Goal: Task Accomplishment & Management: Use online tool/utility

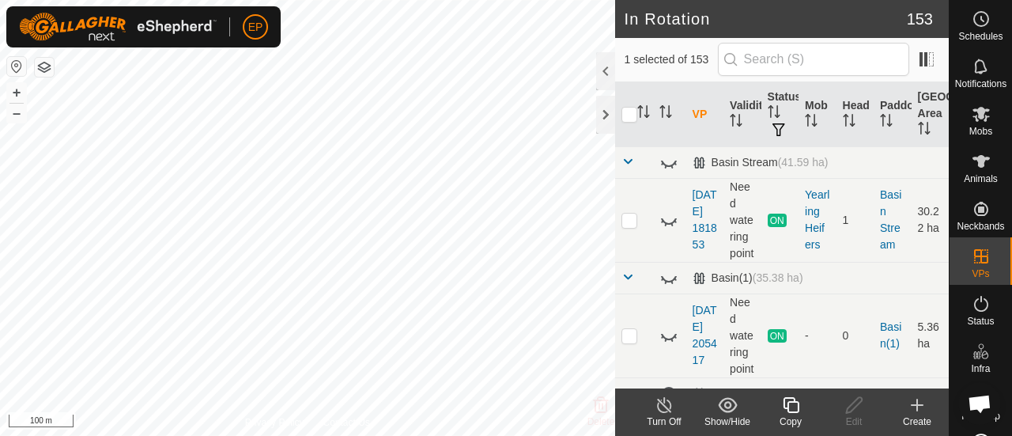
click at [784, 403] on icon at bounding box center [791, 405] width 16 height 16
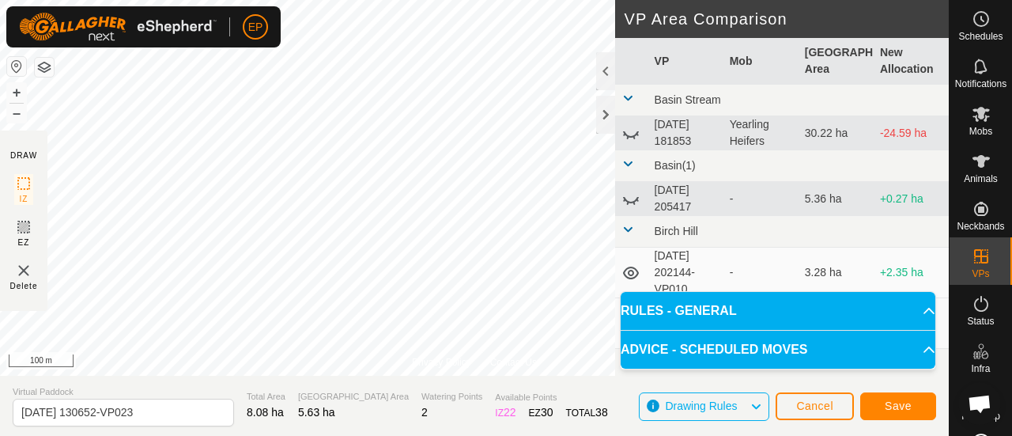
click at [429, 0] on html "EP Schedules Notifications Mobs Animals Neckbands VPs Status Infra Heatmap Help…" at bounding box center [506, 218] width 1012 height 436
click at [880, 398] on button "Save" at bounding box center [898, 406] width 76 height 28
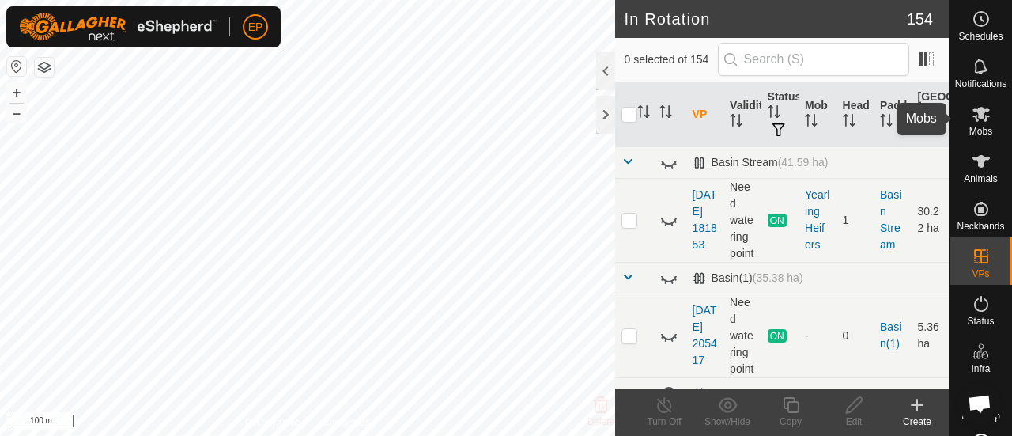
click at [975, 127] on span "Mobs" at bounding box center [981, 131] width 23 height 9
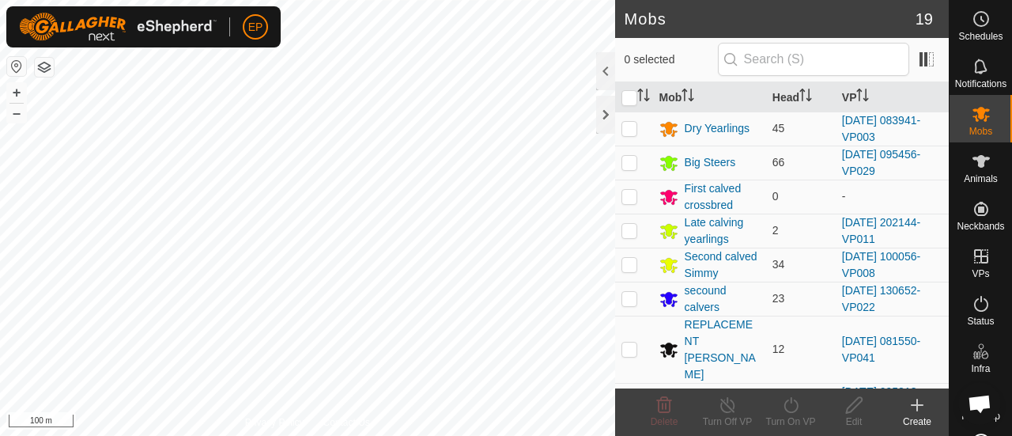
scroll to position [87, 0]
click at [631, 295] on p-checkbox at bounding box center [630, 296] width 16 height 13
checkbox input "true"
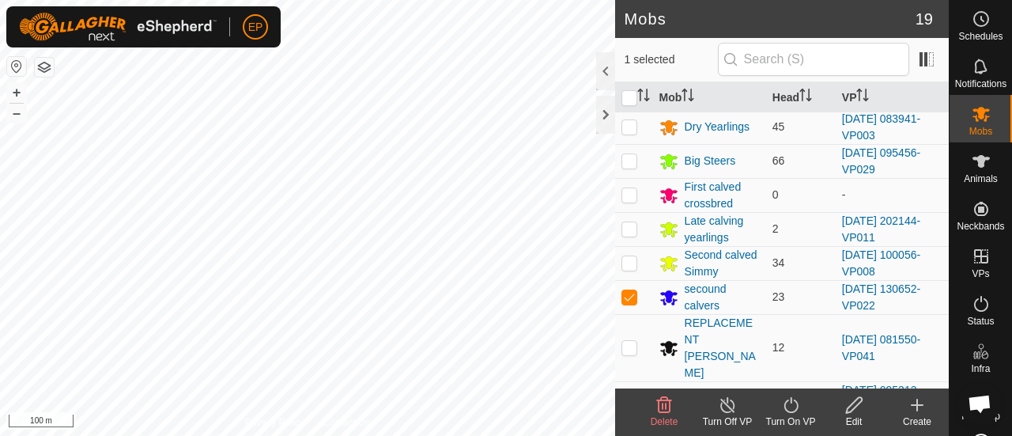
click at [792, 408] on icon at bounding box center [791, 404] width 20 height 19
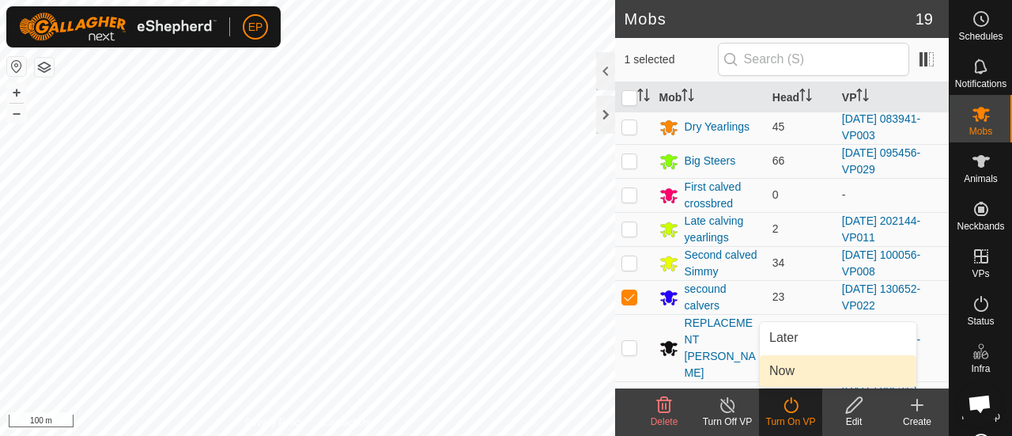
click at [782, 376] on link "Now" at bounding box center [838, 371] width 157 height 32
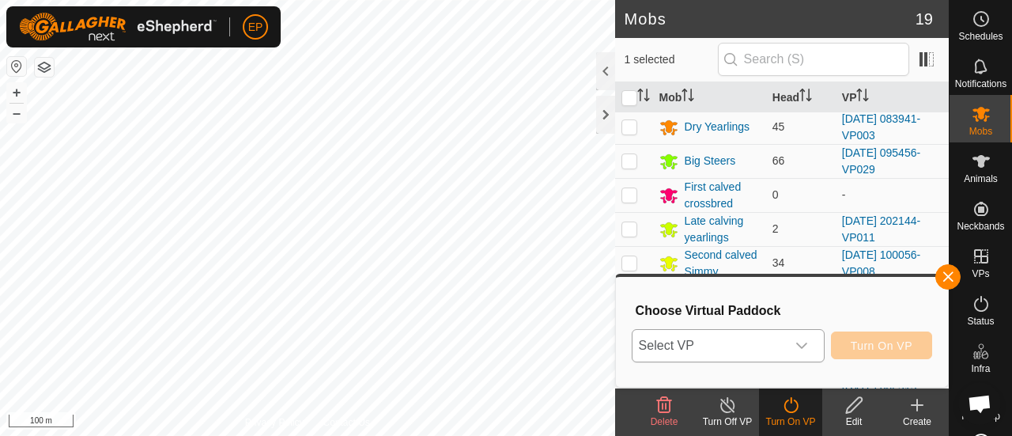
click at [757, 348] on span "Select VP" at bounding box center [709, 346] width 153 height 32
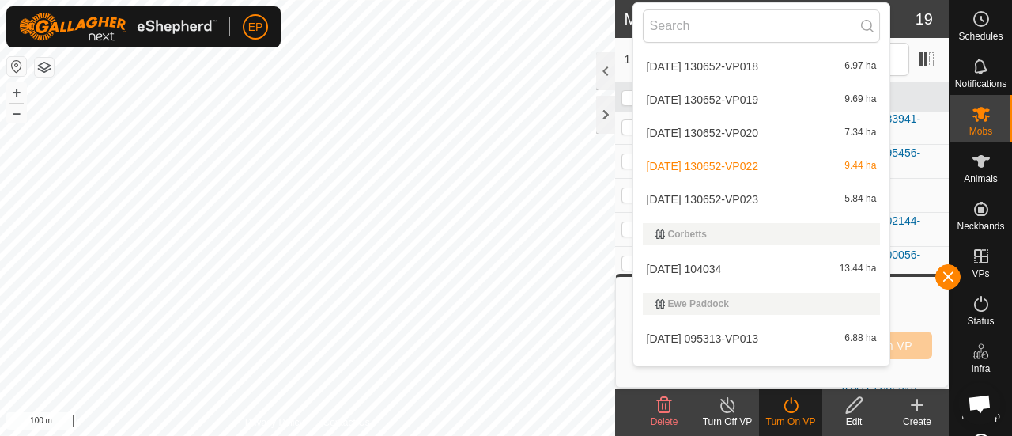
scroll to position [1809, 0]
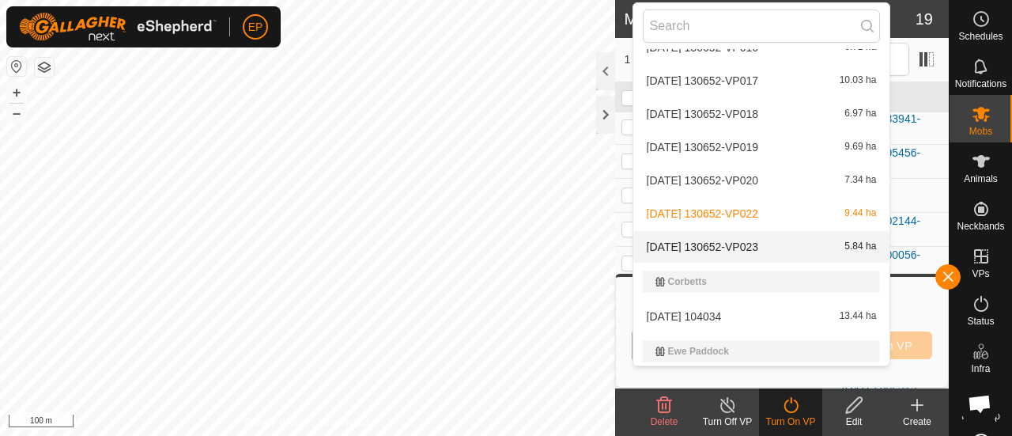
click at [772, 244] on li "[DATE] 130652-VP023 5.84 ha" at bounding box center [761, 247] width 257 height 32
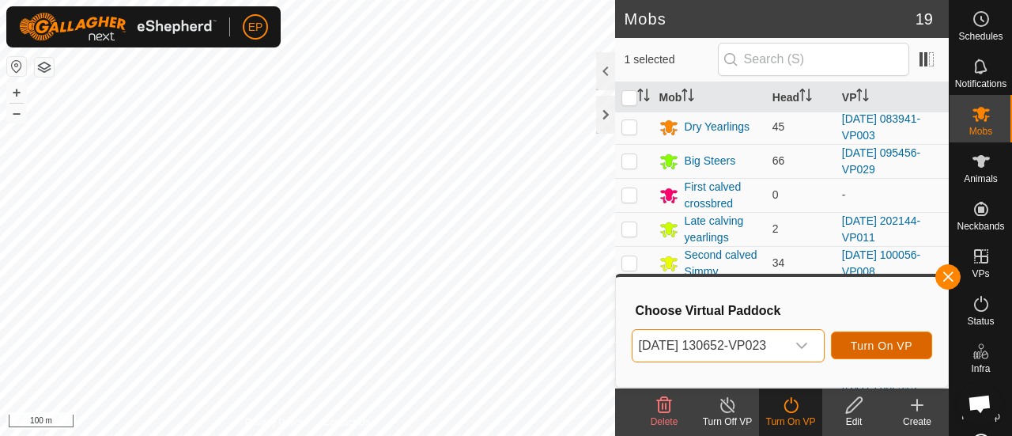
click at [895, 339] on span "Turn On VP" at bounding box center [882, 345] width 62 height 13
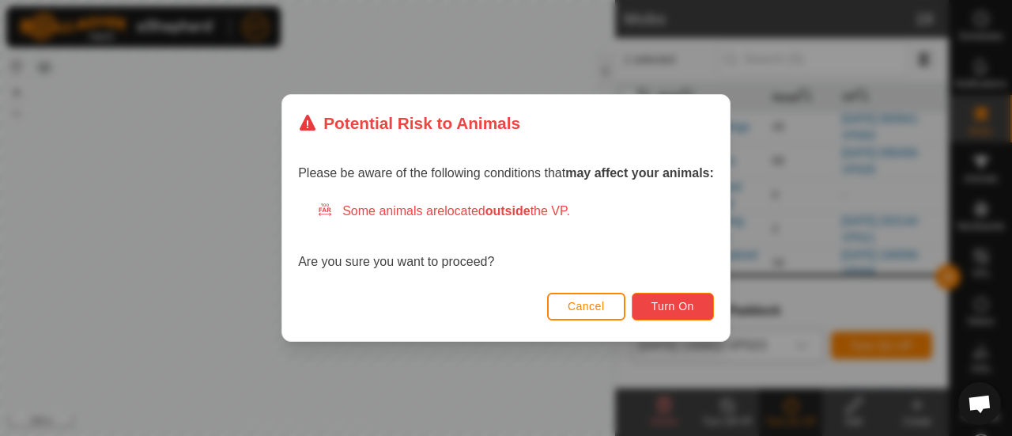
click at [670, 303] on span "Turn On" at bounding box center [673, 306] width 43 height 13
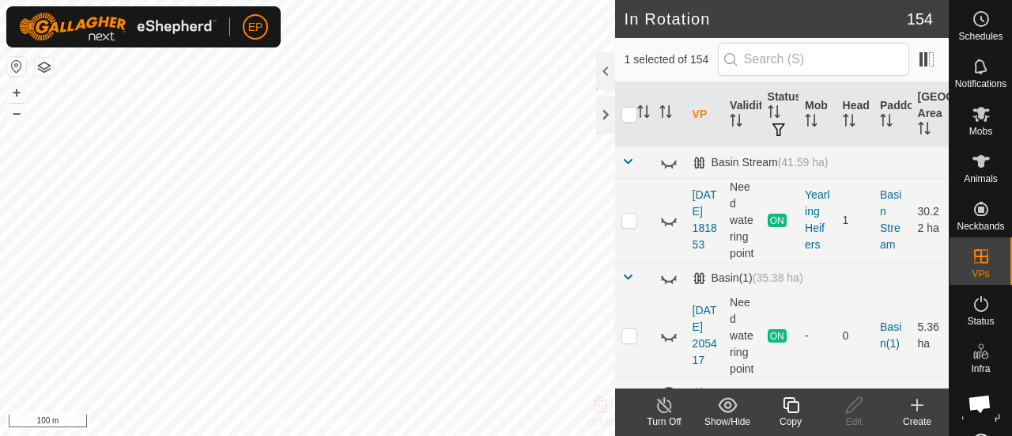
click at [788, 403] on icon at bounding box center [791, 405] width 16 height 16
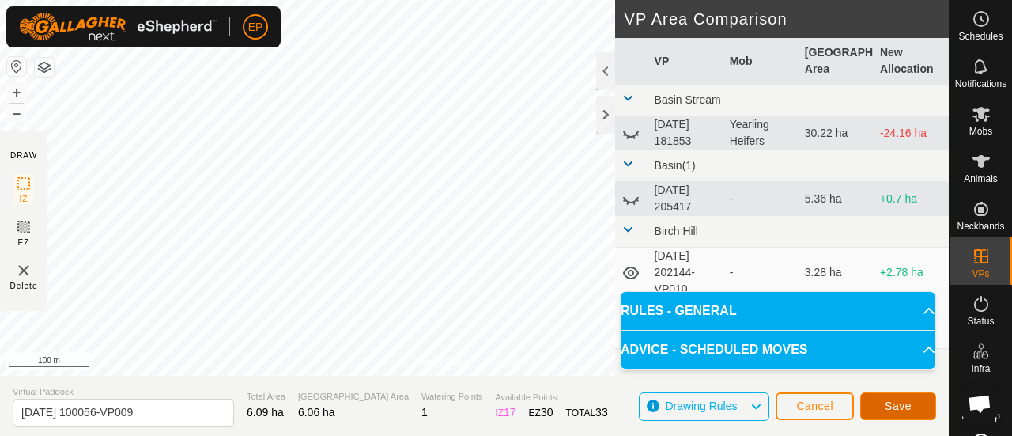
click at [886, 407] on span "Save" at bounding box center [898, 405] width 27 height 13
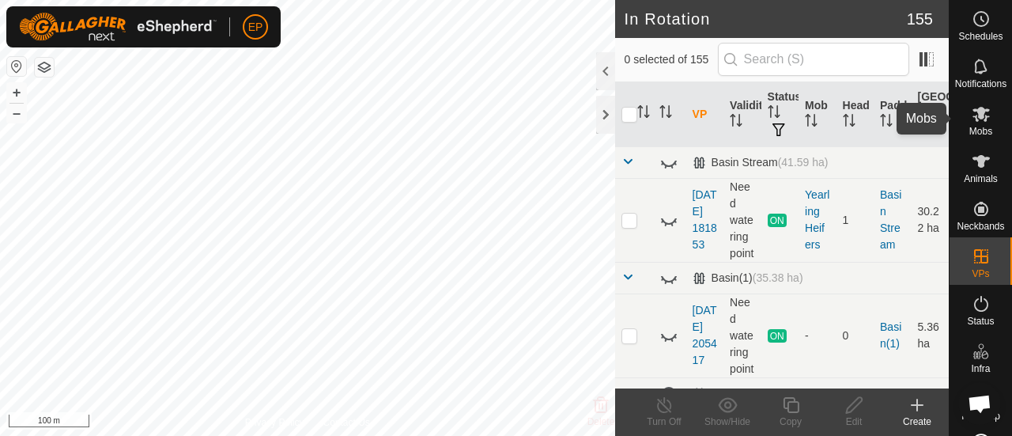
click at [969, 124] on es-mob-svg-icon at bounding box center [981, 113] width 28 height 25
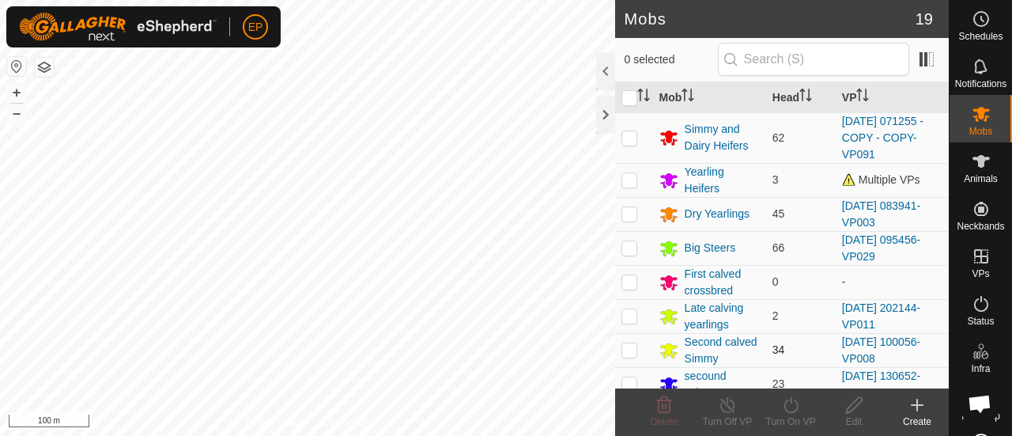
click at [631, 350] on p-checkbox at bounding box center [630, 349] width 16 height 13
checkbox input "true"
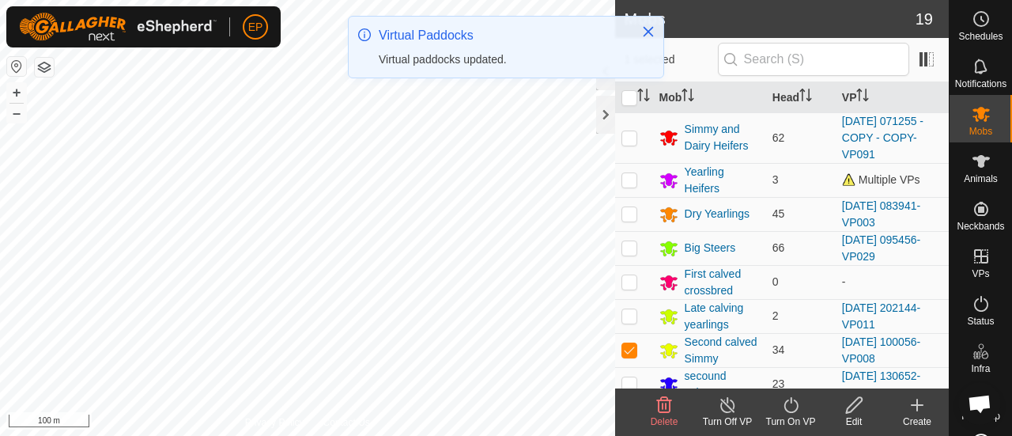
click at [790, 411] on icon at bounding box center [791, 404] width 20 height 19
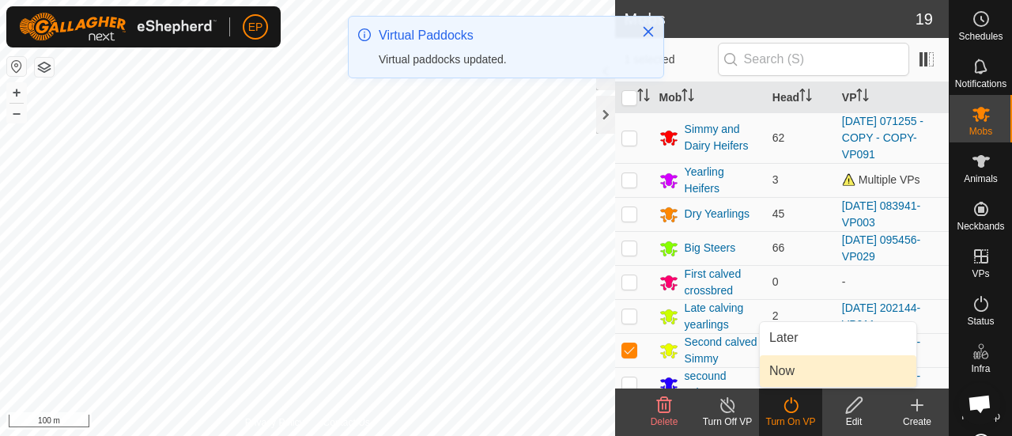
click at [784, 372] on link "Now" at bounding box center [838, 371] width 157 height 32
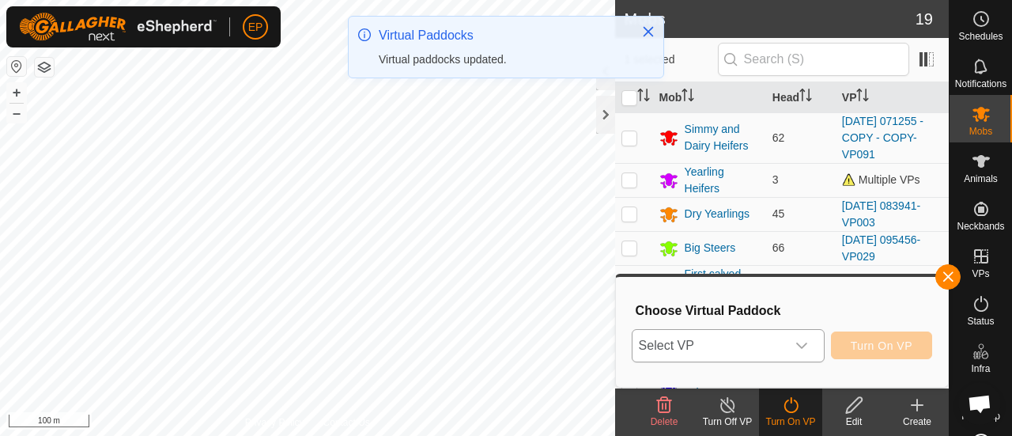
click at [770, 346] on span "Select VP" at bounding box center [709, 346] width 153 height 32
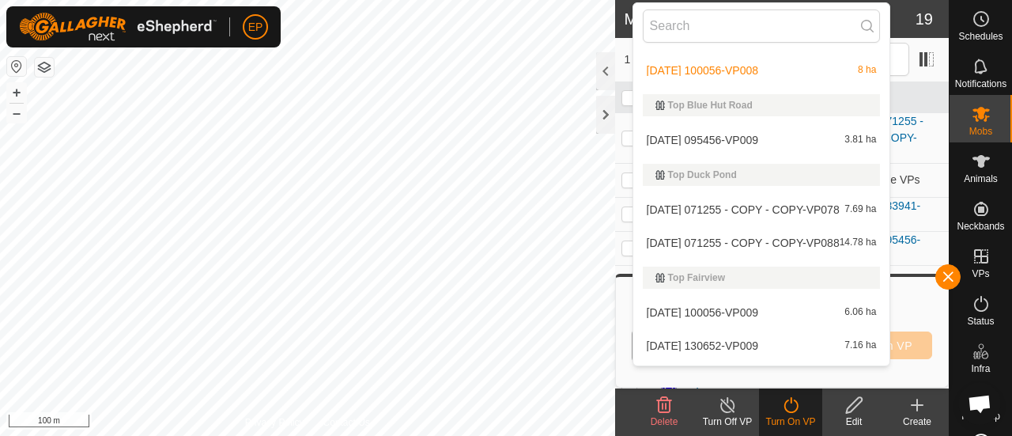
scroll to position [6011, 0]
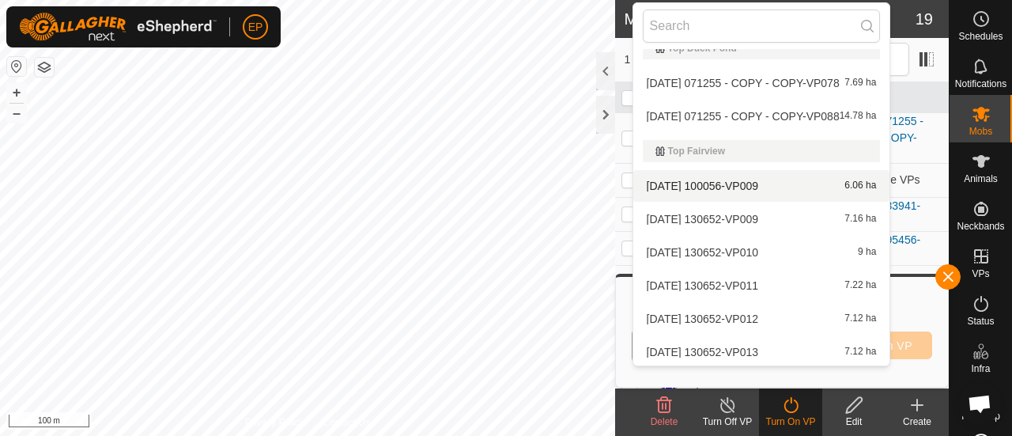
click at [738, 186] on li "[DATE] 100056-VP009 6.06 ha" at bounding box center [761, 186] width 257 height 32
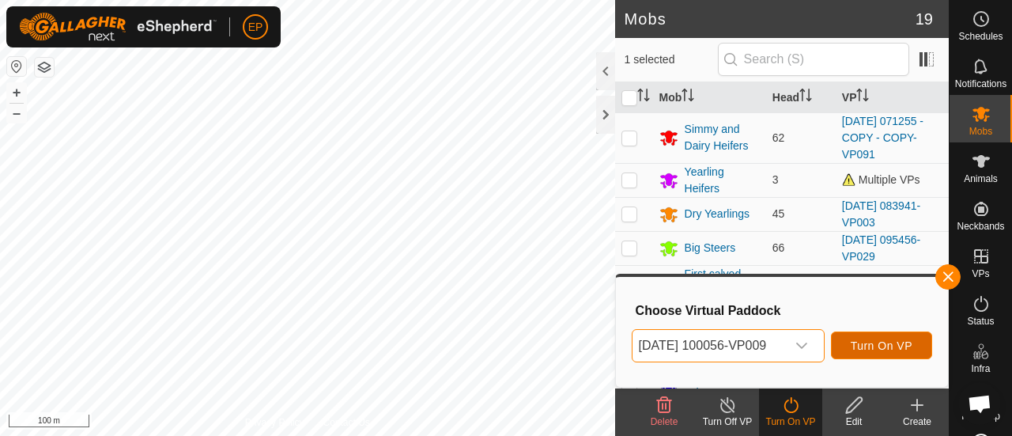
click at [893, 346] on span "Turn On VP" at bounding box center [882, 345] width 62 height 13
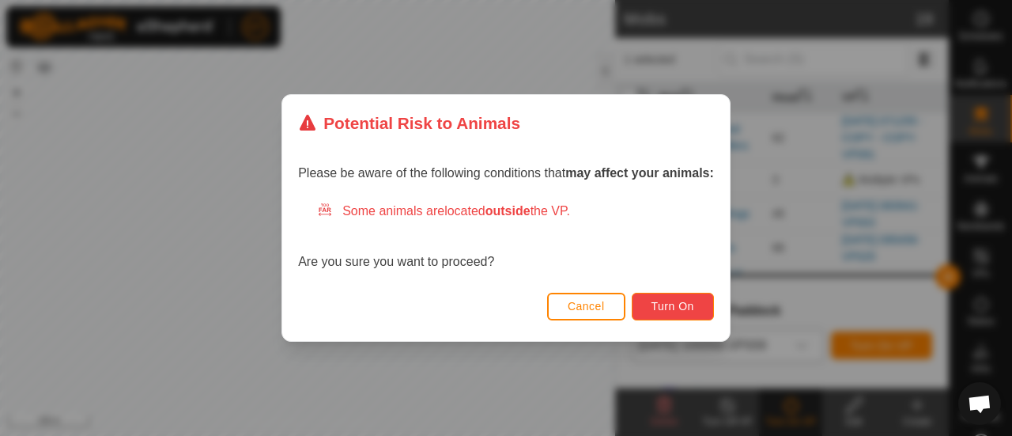
click at [694, 293] on button "Turn On" at bounding box center [673, 307] width 82 height 28
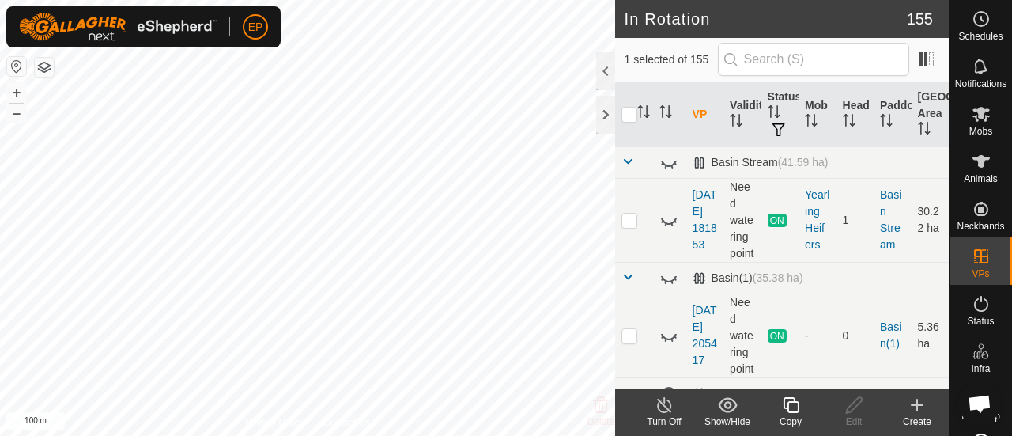
click at [792, 406] on icon at bounding box center [791, 404] width 20 height 19
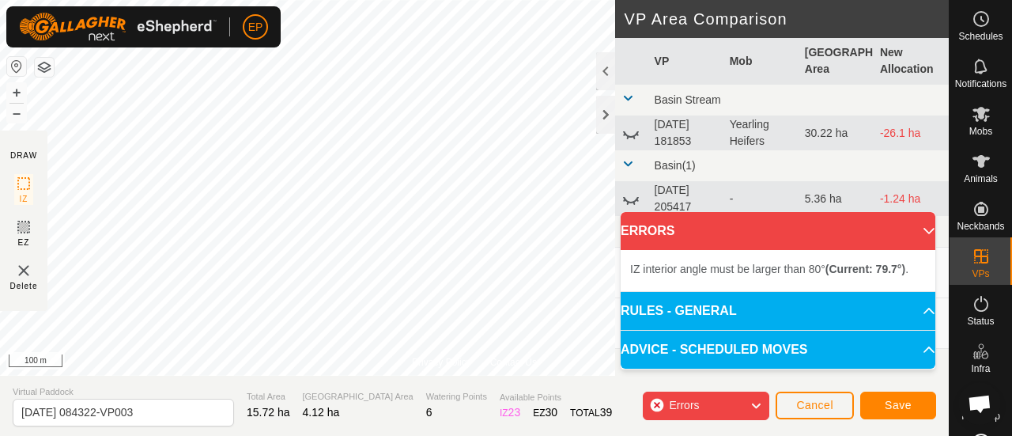
click at [49, 62] on button "button" at bounding box center [44, 67] width 19 height 19
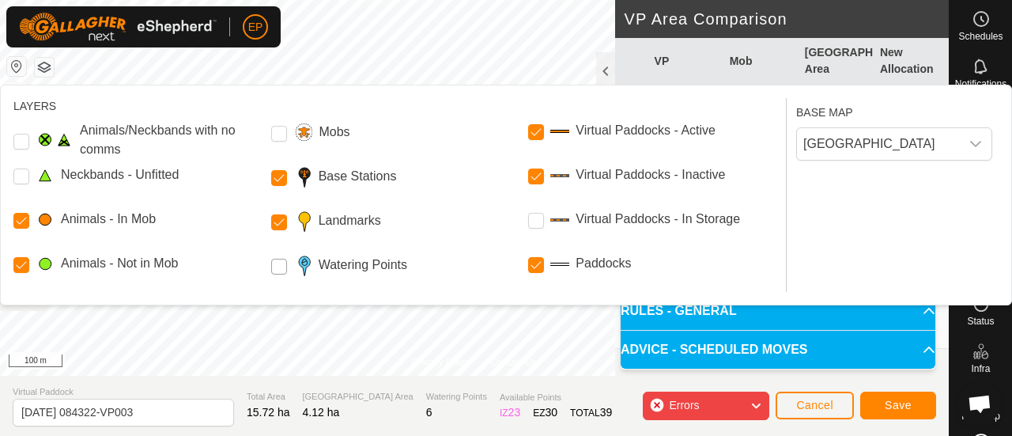
click at [275, 263] on Points "Watering Points" at bounding box center [279, 267] width 16 height 16
click at [278, 263] on Points "Watering Points" at bounding box center [279, 267] width 16 height 16
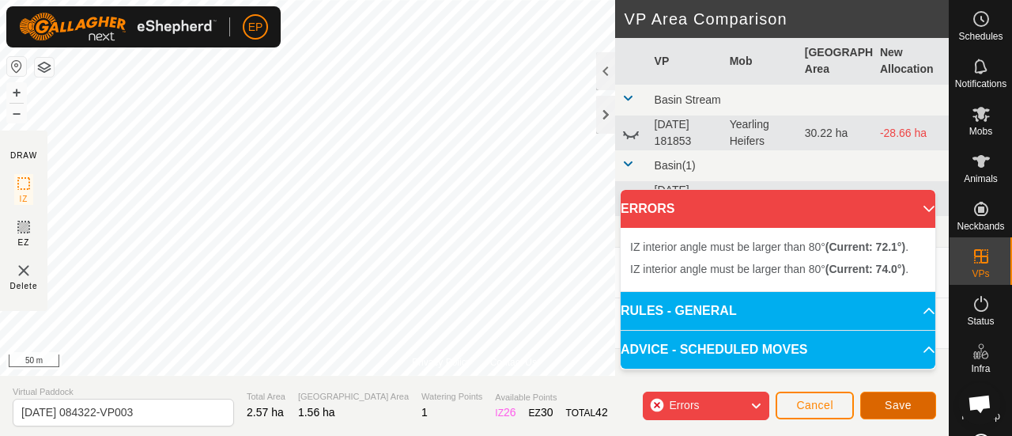
click at [886, 406] on span "Save" at bounding box center [898, 405] width 27 height 13
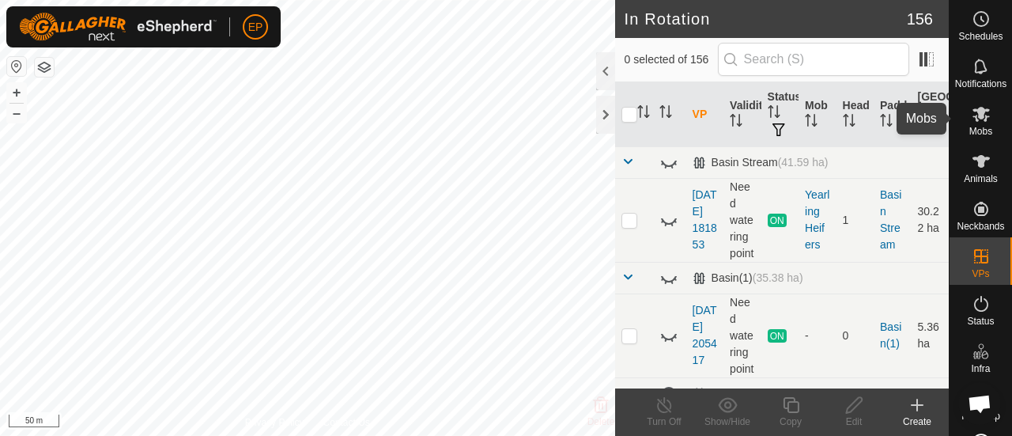
click at [976, 127] on span "Mobs" at bounding box center [981, 131] width 23 height 9
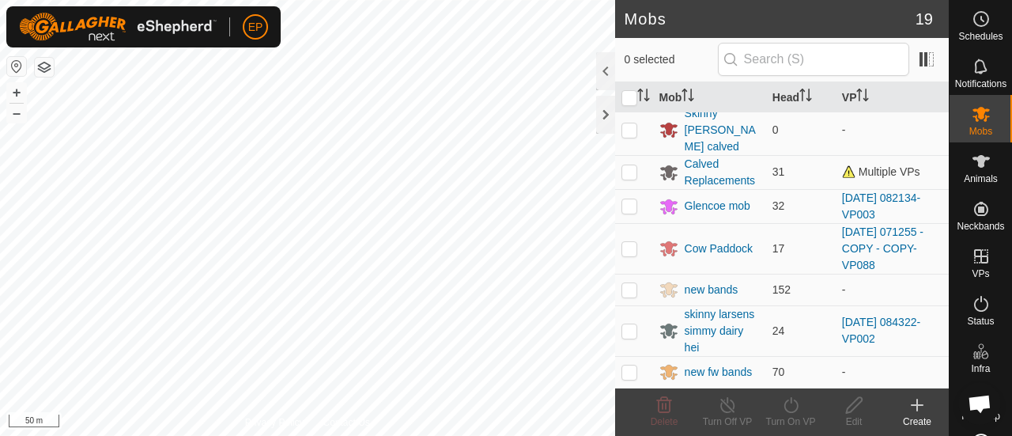
scroll to position [476, 0]
click at [632, 324] on p-checkbox at bounding box center [630, 330] width 16 height 13
checkbox input "true"
click at [788, 406] on icon at bounding box center [791, 404] width 20 height 19
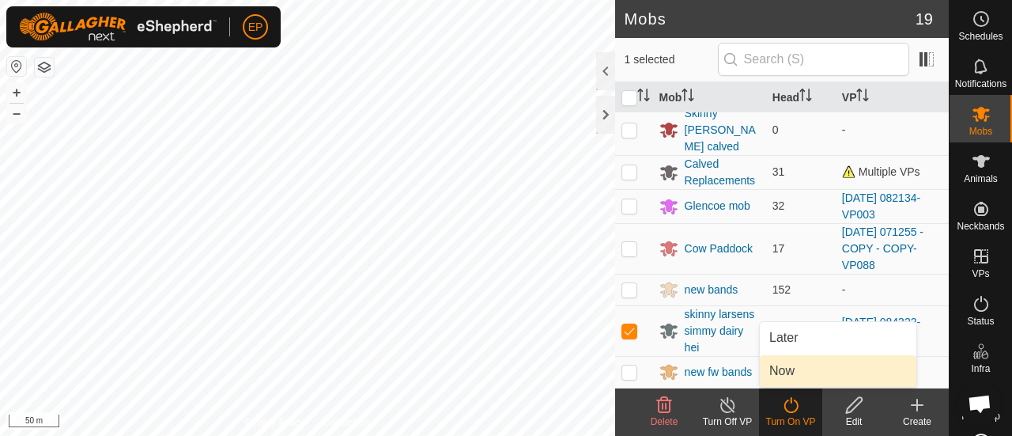
click at [794, 360] on link "Now" at bounding box center [838, 371] width 157 height 32
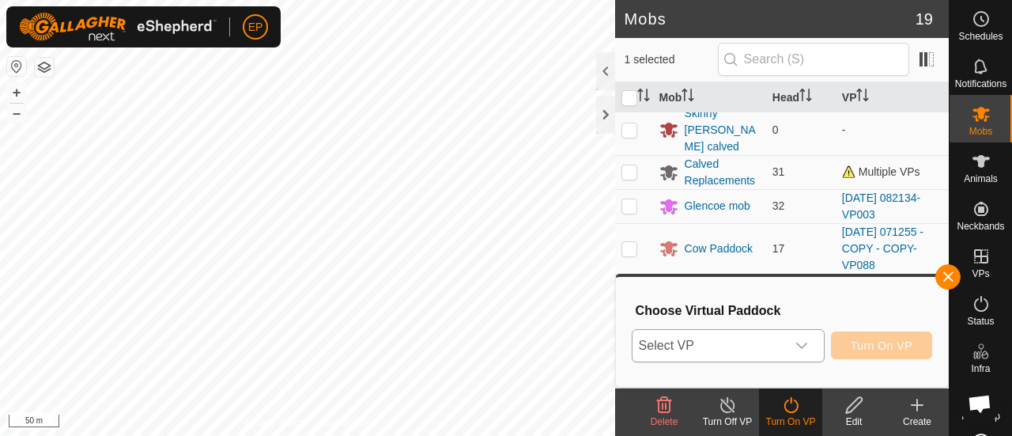
click at [803, 342] on icon "dropdown trigger" at bounding box center [802, 345] width 13 height 13
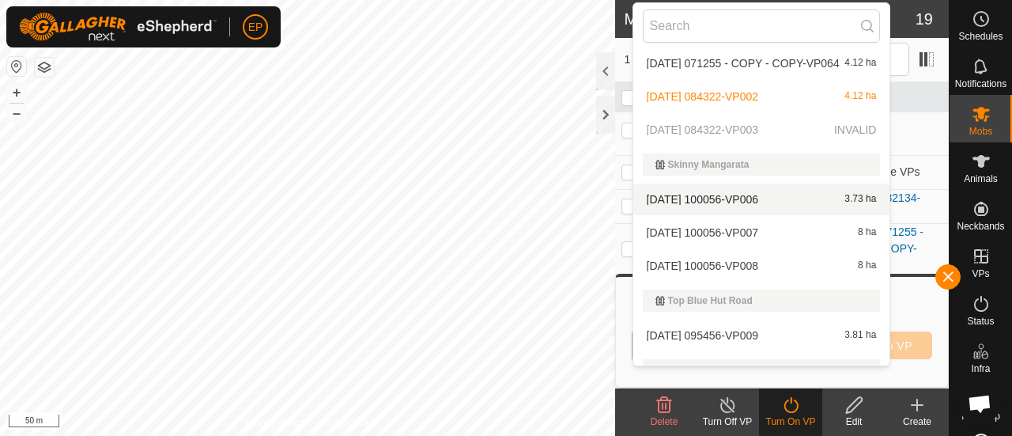
scroll to position [5637, 0]
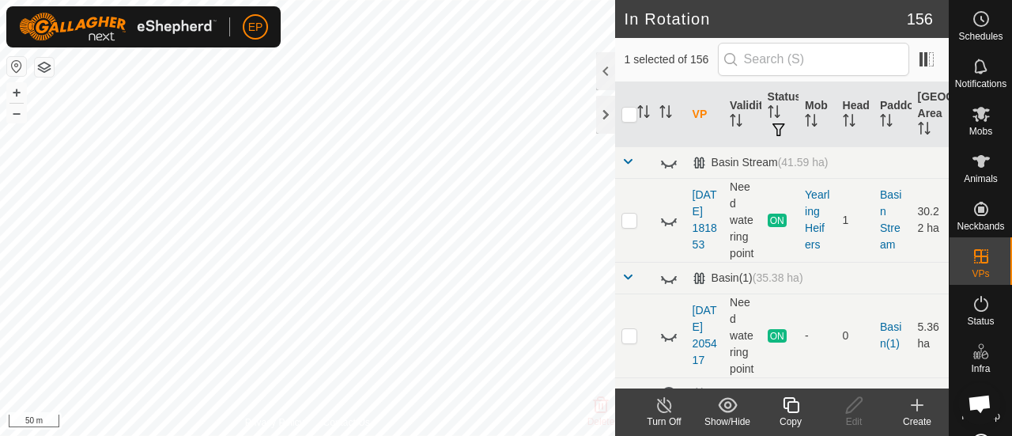
checkbox input "false"
checkbox input "true"
click at [785, 407] on icon at bounding box center [791, 404] width 20 height 19
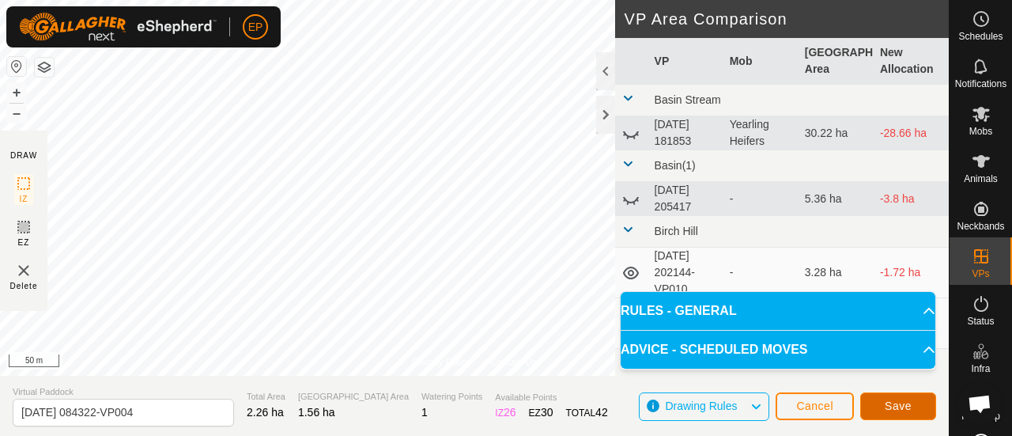
click at [894, 407] on span "Save" at bounding box center [898, 405] width 27 height 13
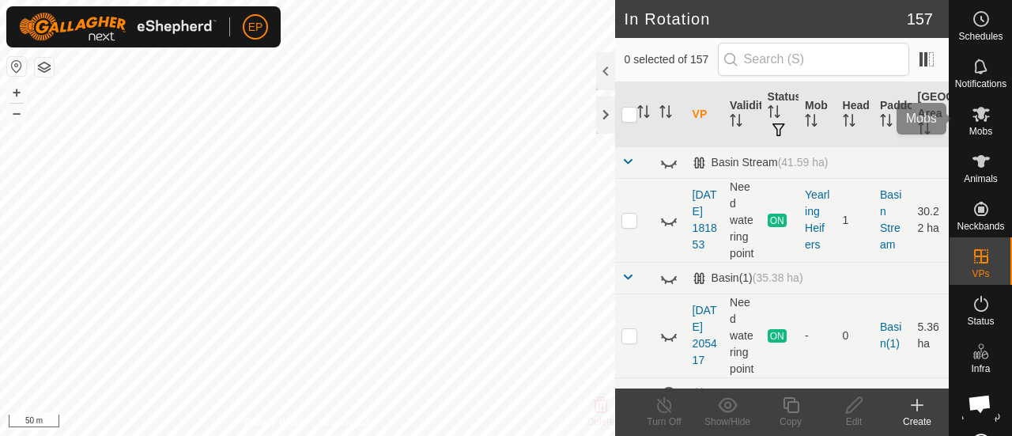
click at [972, 115] on icon at bounding box center [981, 113] width 19 height 19
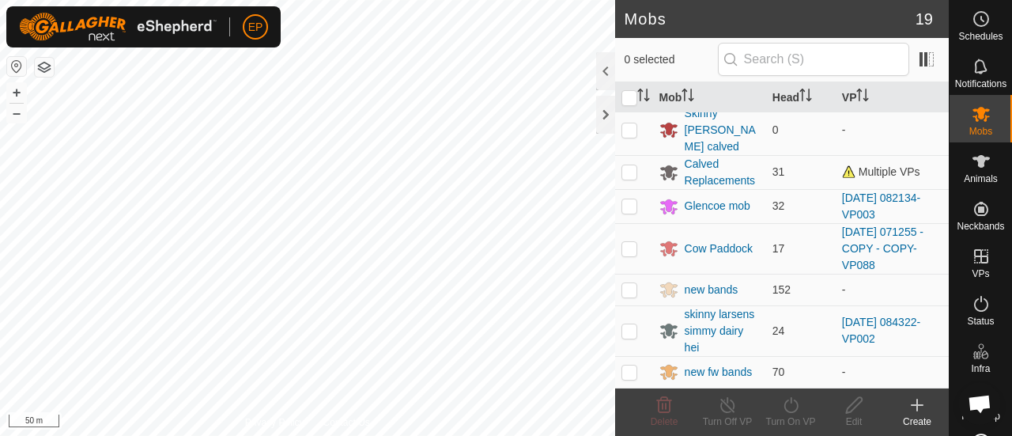
scroll to position [476, 0]
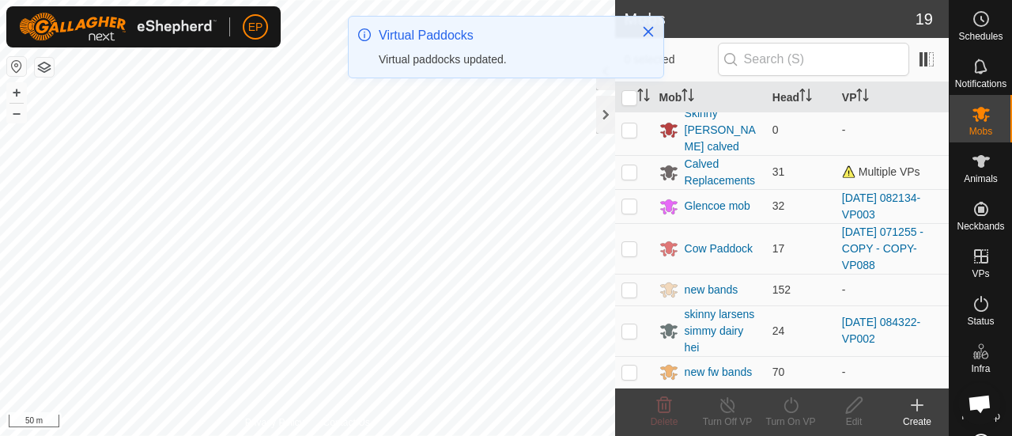
click at [630, 325] on p-checkbox at bounding box center [630, 330] width 16 height 13
checkbox input "true"
click at [791, 409] on icon at bounding box center [791, 404] width 20 height 19
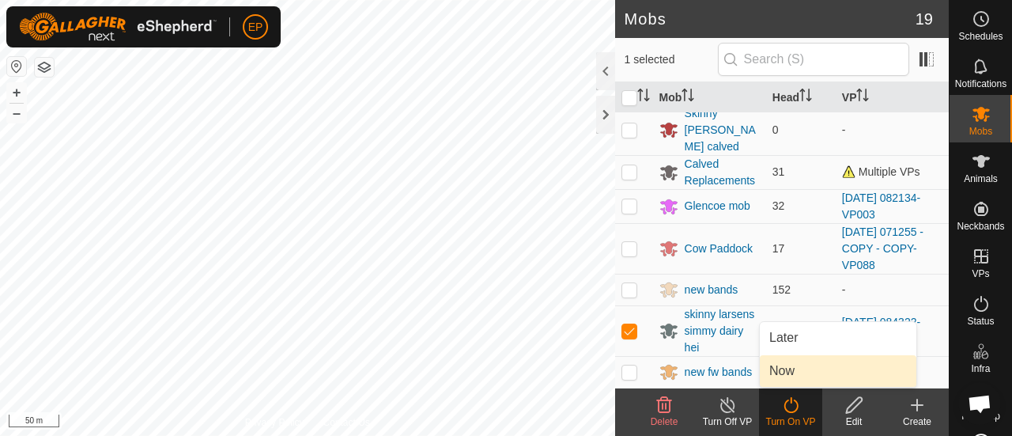
click at [781, 377] on link "Now" at bounding box center [838, 371] width 157 height 32
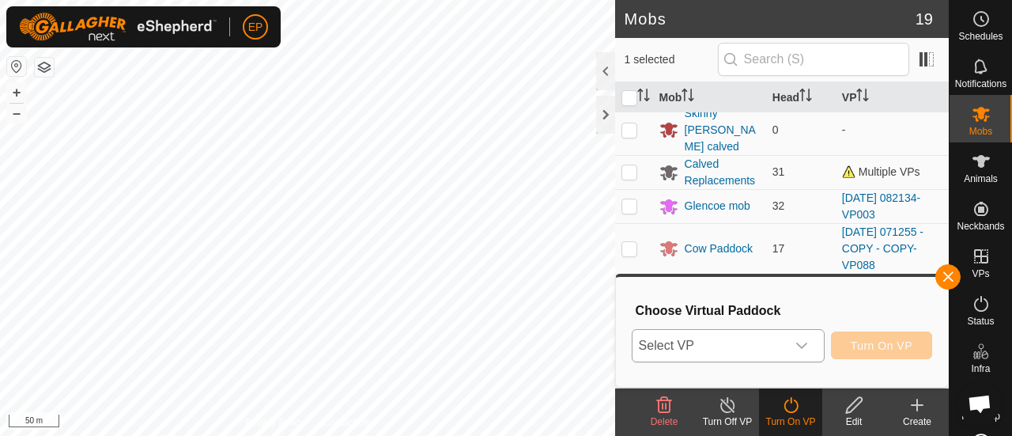
click at [762, 344] on span "Select VP" at bounding box center [709, 346] width 153 height 32
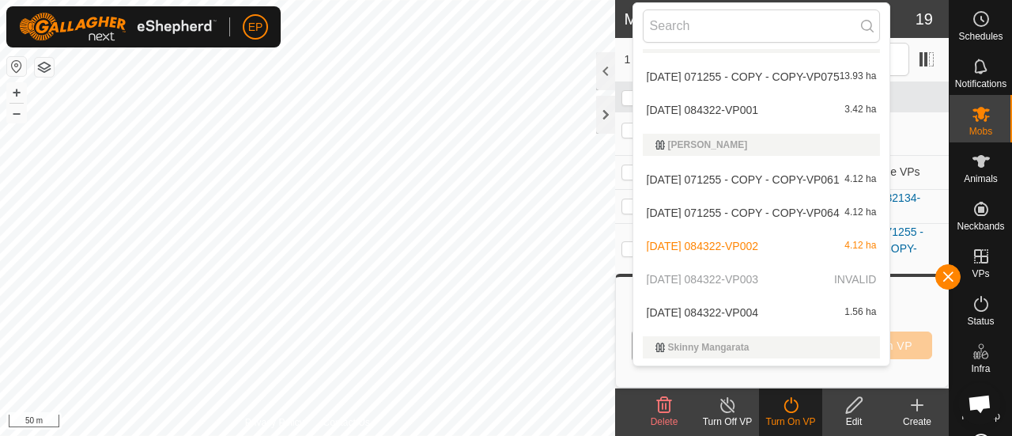
scroll to position [5670, 0]
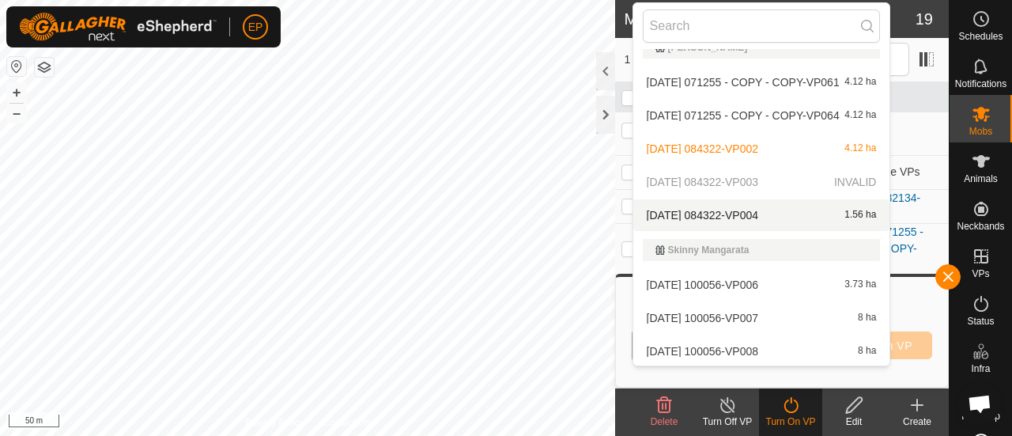
click at [782, 207] on li "[DATE] 084322-VP004 1.56 ha" at bounding box center [761, 215] width 257 height 32
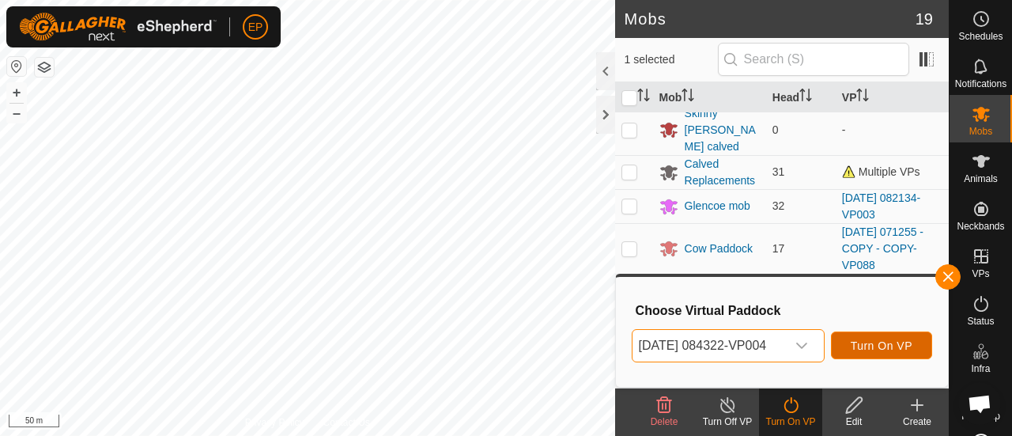
click at [868, 339] on span "Turn On VP" at bounding box center [882, 345] width 62 height 13
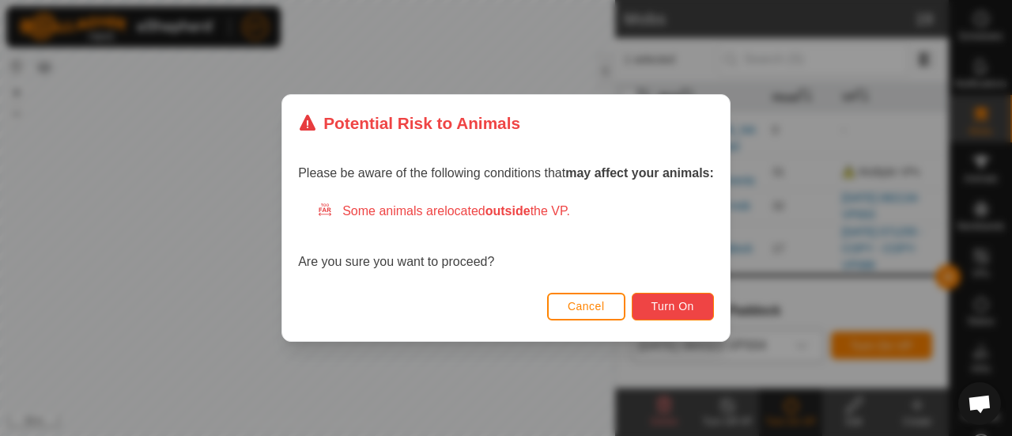
click at [672, 293] on button "Turn On" at bounding box center [673, 307] width 82 height 28
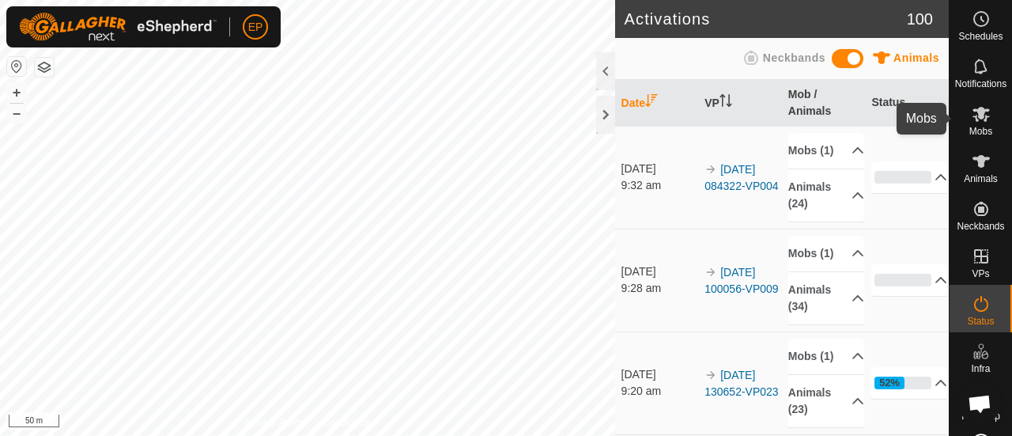
click at [976, 109] on icon at bounding box center [981, 114] width 17 height 15
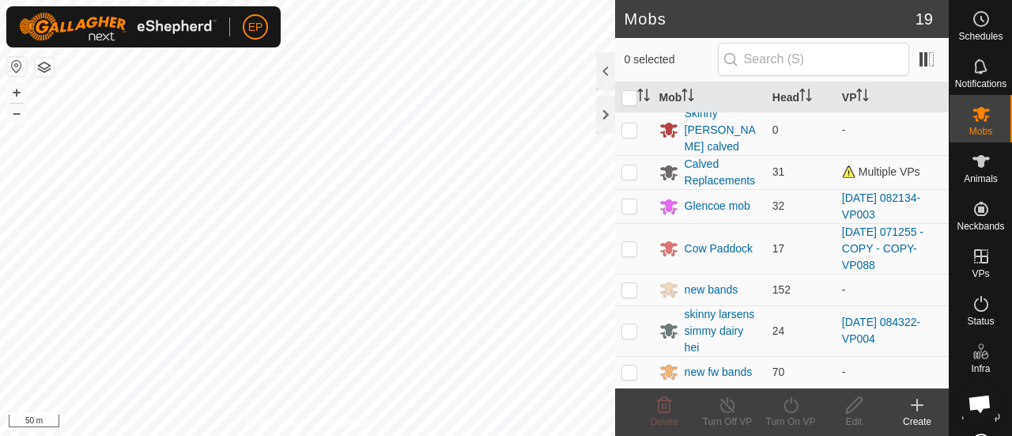
scroll to position [476, 0]
click at [633, 325] on p-checkbox at bounding box center [630, 330] width 16 height 13
checkbox input "true"
click at [784, 409] on icon at bounding box center [791, 404] width 20 height 19
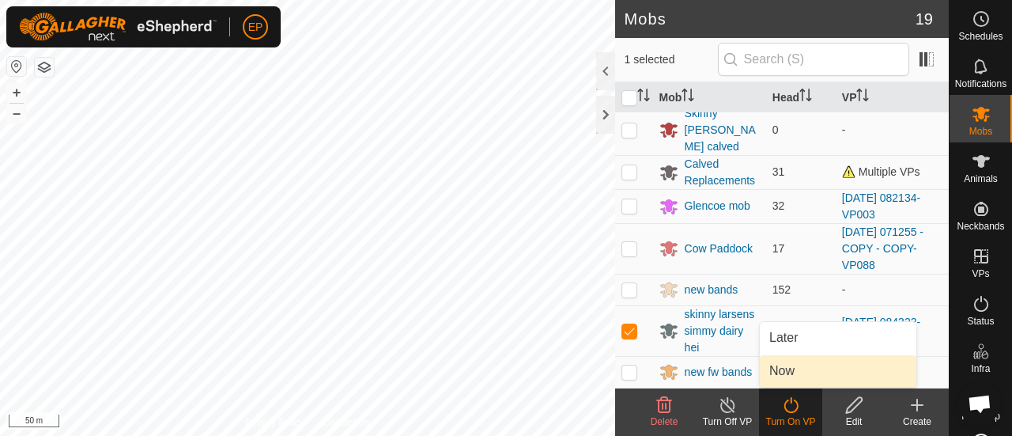
click at [779, 374] on link "Now" at bounding box center [838, 371] width 157 height 32
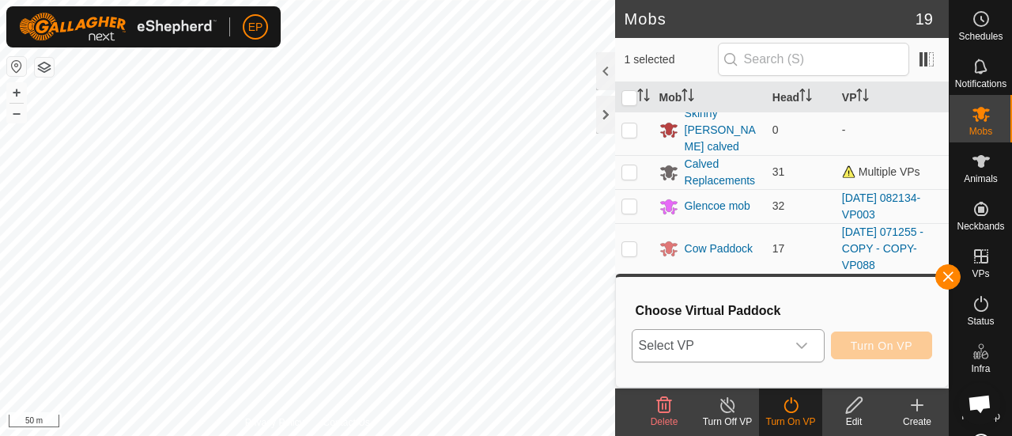
click at [800, 344] on icon "dropdown trigger" at bounding box center [802, 345] width 13 height 13
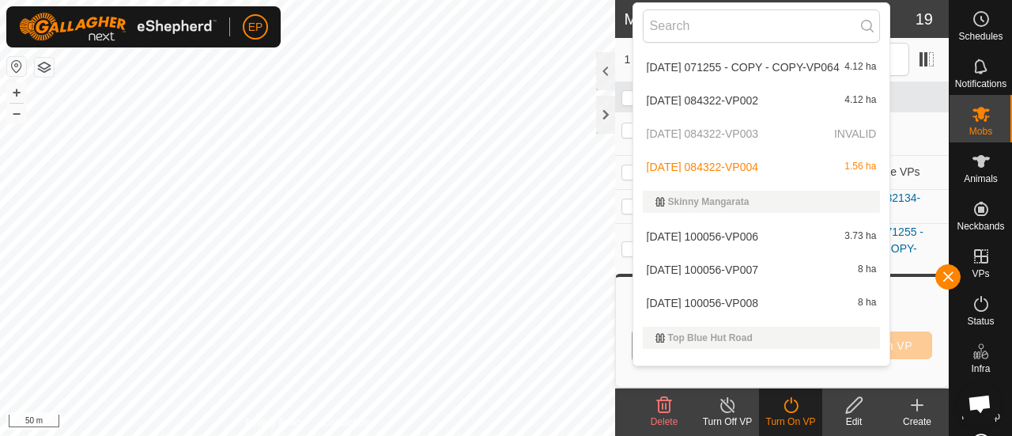
scroll to position [5718, 0]
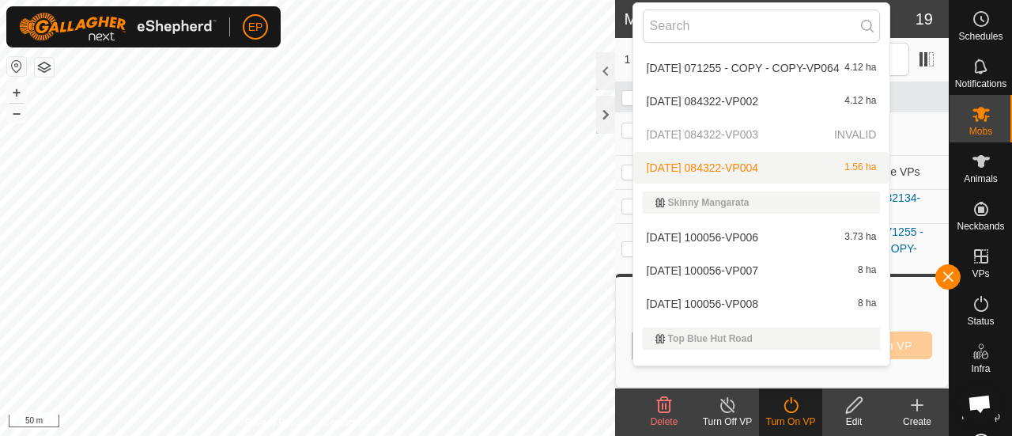
click at [773, 164] on li "[DATE] 084322-VP004 1.56 ha" at bounding box center [761, 168] width 257 height 32
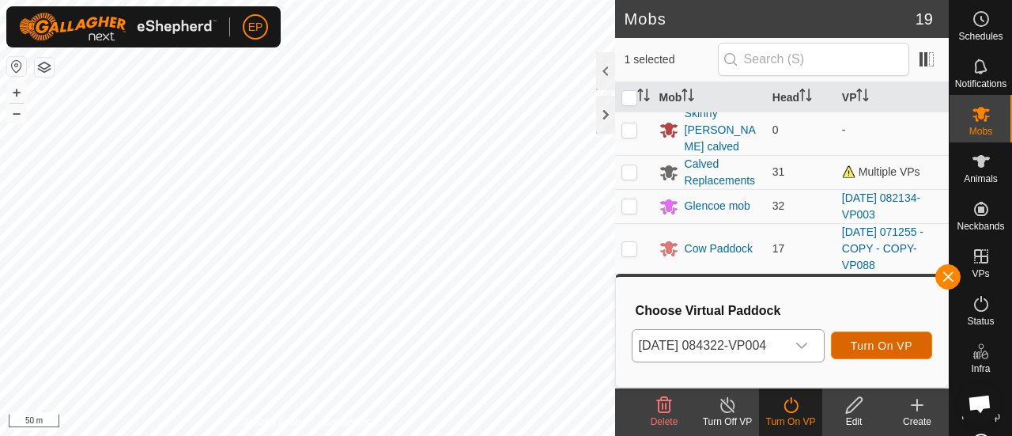
click at [889, 347] on span "Turn On VP" at bounding box center [882, 345] width 62 height 13
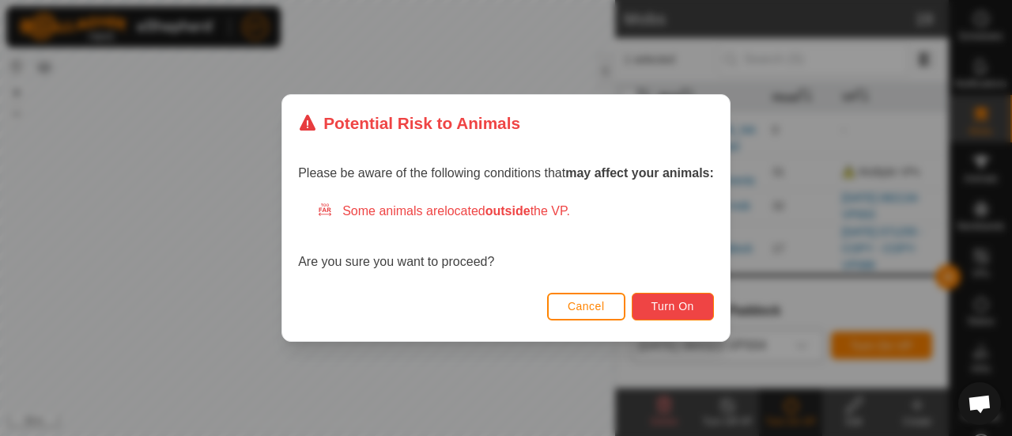
click at [694, 312] on span "Turn On" at bounding box center [673, 306] width 43 height 13
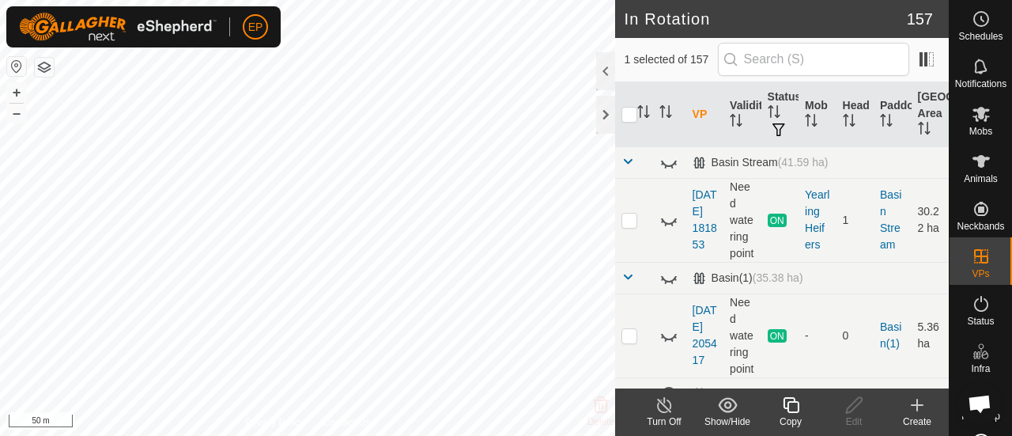
click at [787, 410] on icon at bounding box center [791, 404] width 20 height 19
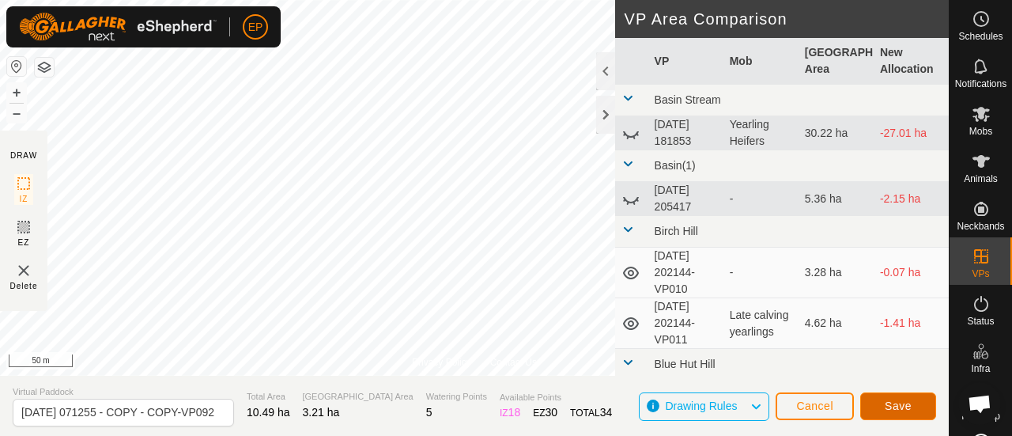
click at [889, 406] on span "Save" at bounding box center [898, 405] width 27 height 13
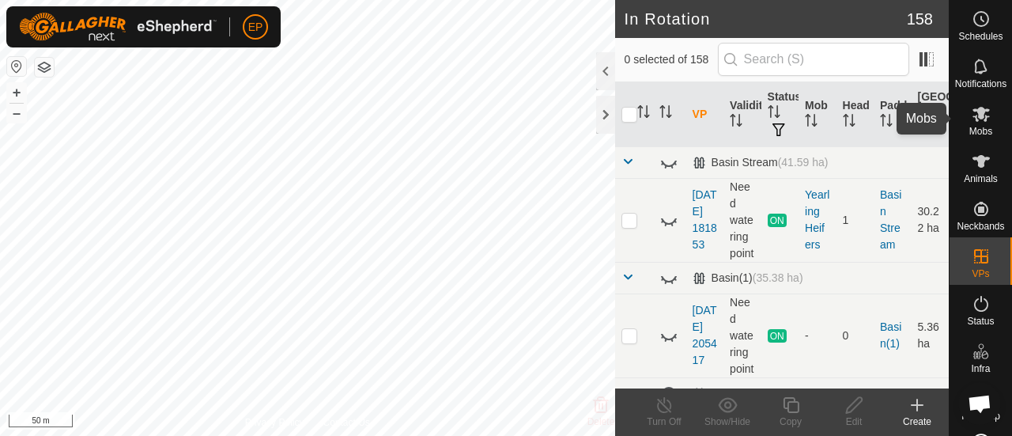
click at [972, 104] on icon at bounding box center [981, 113] width 19 height 19
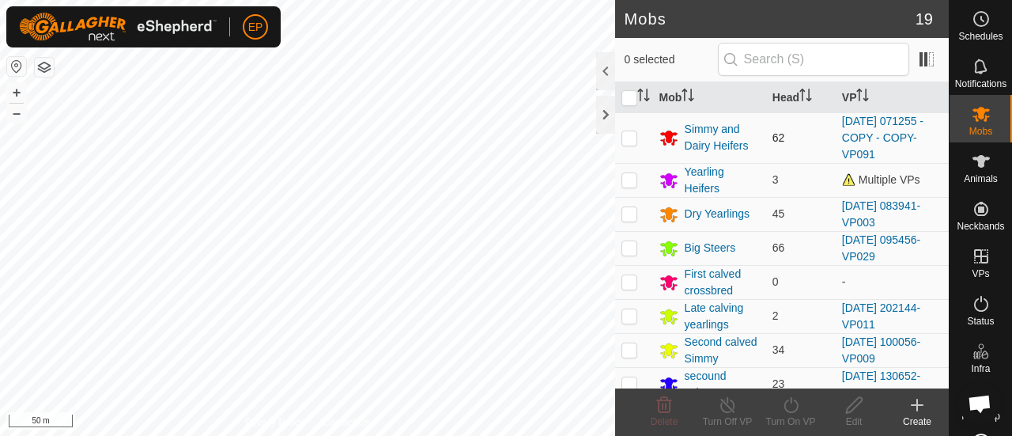
click at [630, 133] on p-checkbox at bounding box center [630, 137] width 16 height 13
checkbox input "true"
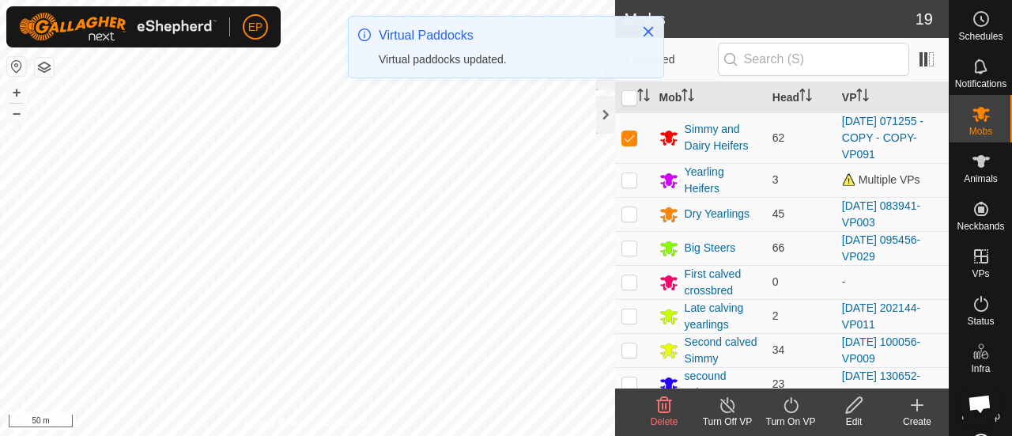
click at [786, 406] on icon at bounding box center [791, 404] width 20 height 19
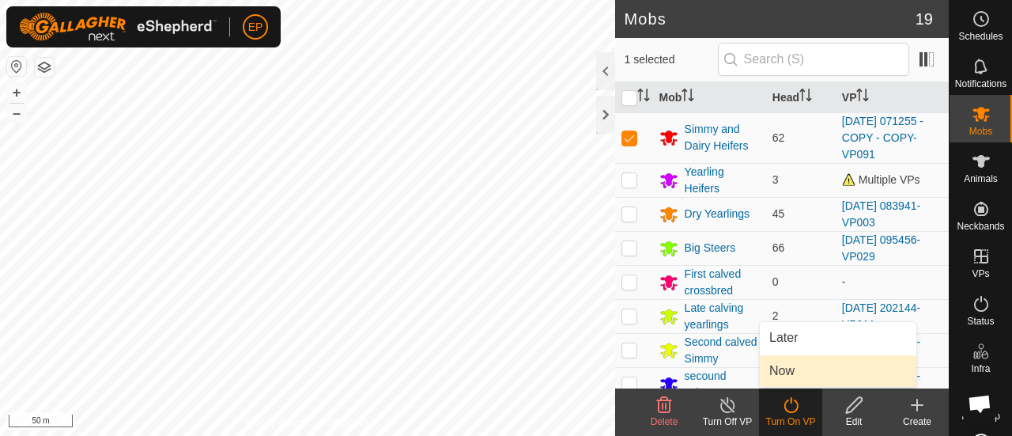
click at [785, 378] on link "Now" at bounding box center [838, 371] width 157 height 32
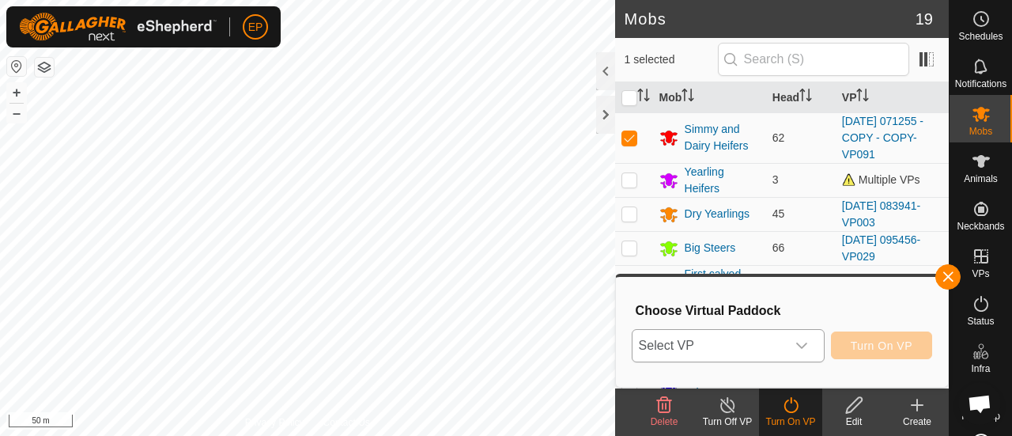
click at [800, 341] on icon "dropdown trigger" at bounding box center [802, 345] width 13 height 13
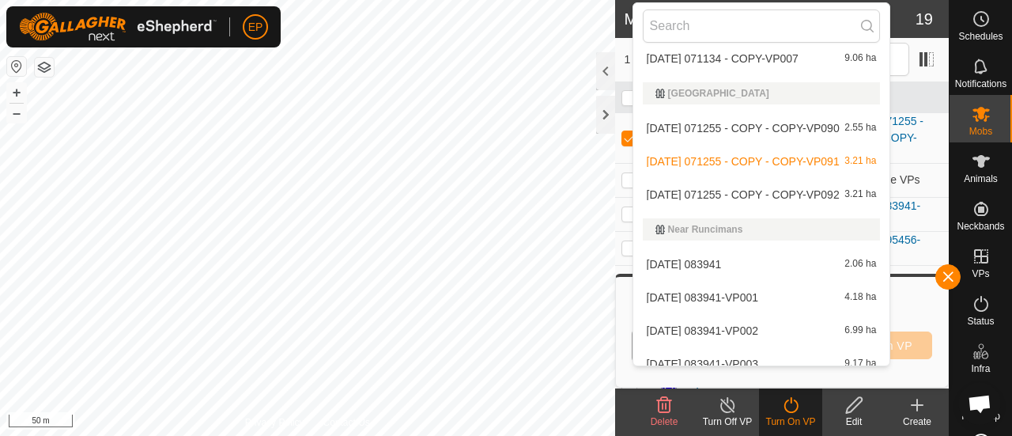
scroll to position [4126, 0]
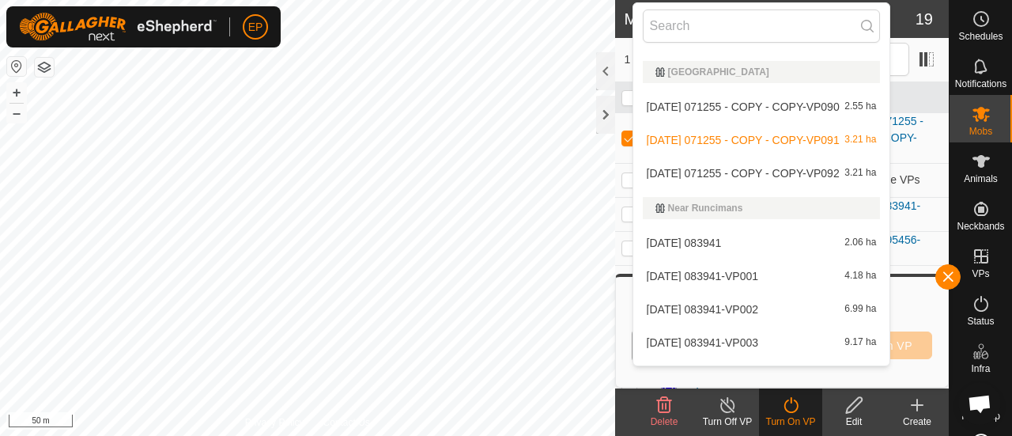
click at [791, 164] on li "[DATE] 071255 - COPY - COPY-VP092 3.21 ha" at bounding box center [761, 173] width 257 height 32
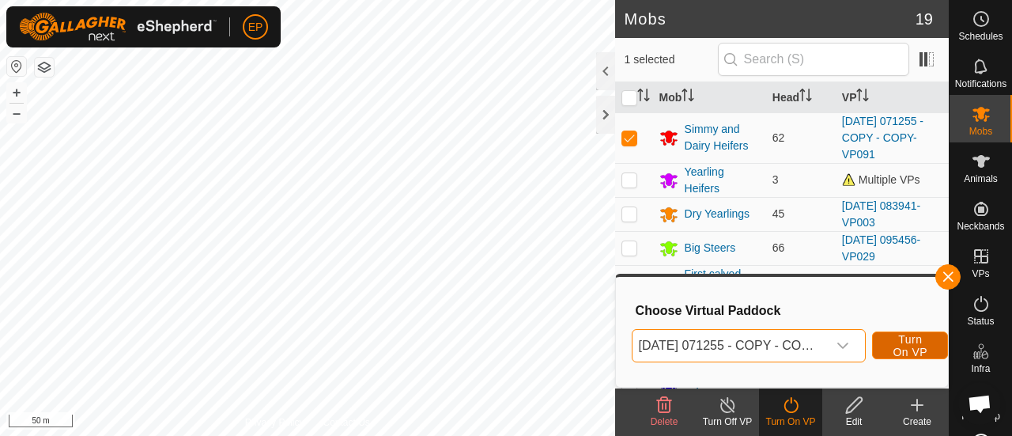
click at [897, 342] on span "Turn On VP" at bounding box center [910, 345] width 36 height 25
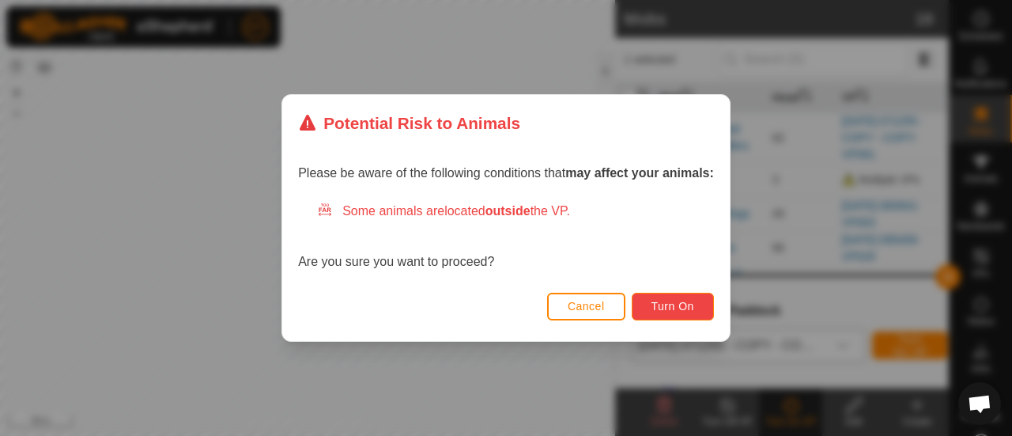
click at [696, 296] on button "Turn On" at bounding box center [673, 307] width 82 height 28
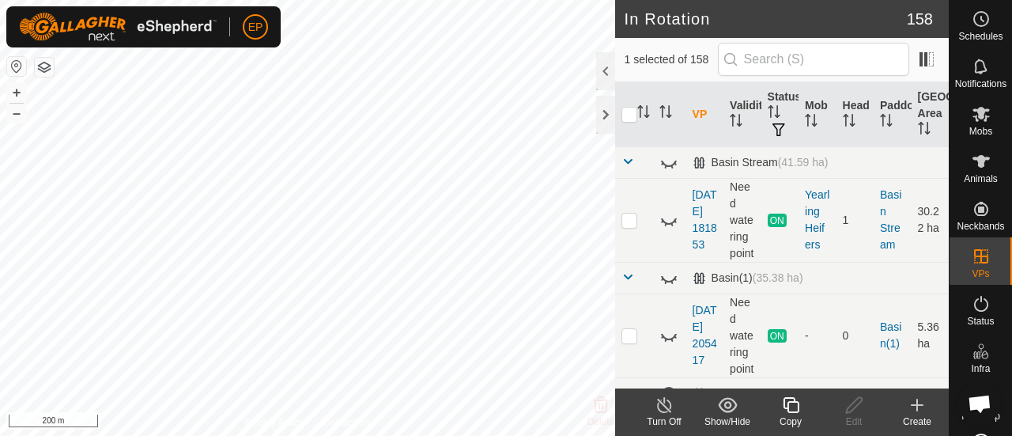
click at [800, 407] on icon at bounding box center [791, 404] width 20 height 19
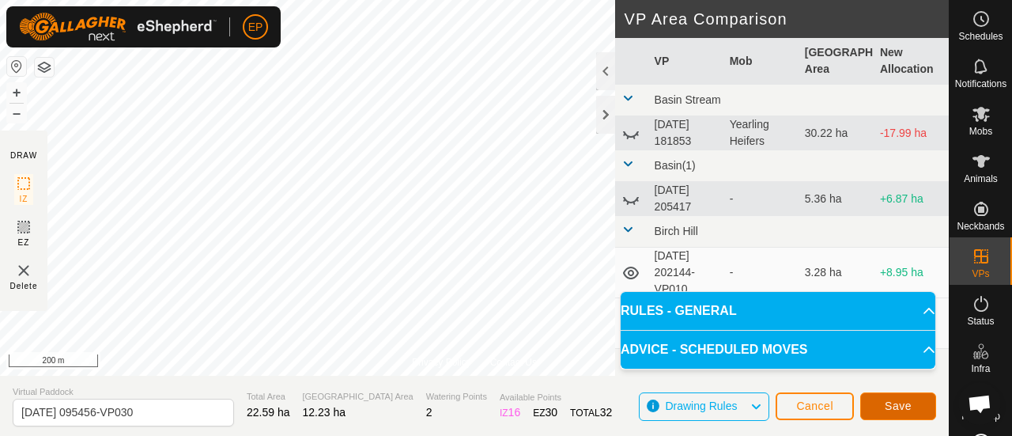
click at [894, 402] on span "Save" at bounding box center [898, 405] width 27 height 13
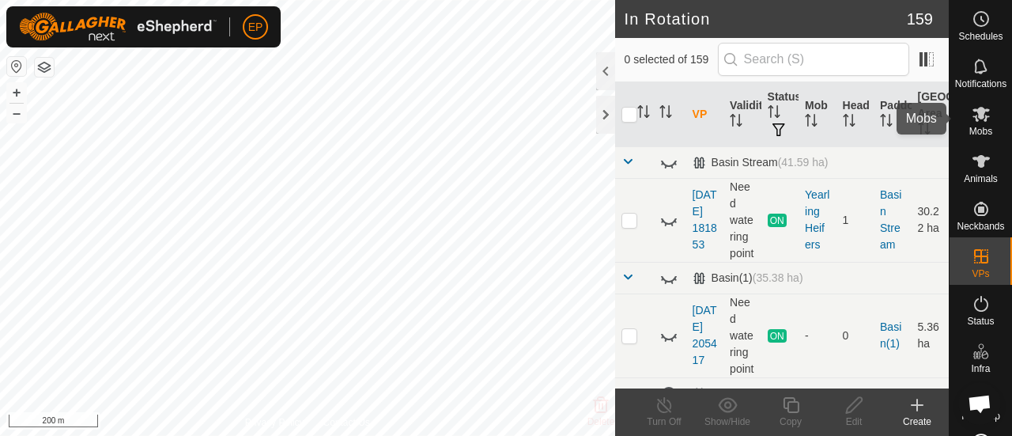
click at [979, 123] on icon at bounding box center [981, 113] width 19 height 19
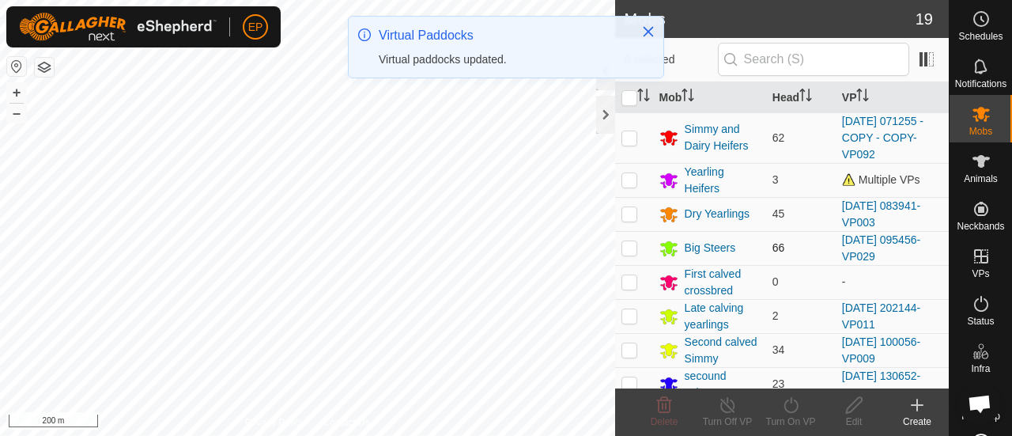
click at [623, 242] on p-checkbox at bounding box center [630, 247] width 16 height 13
checkbox input "true"
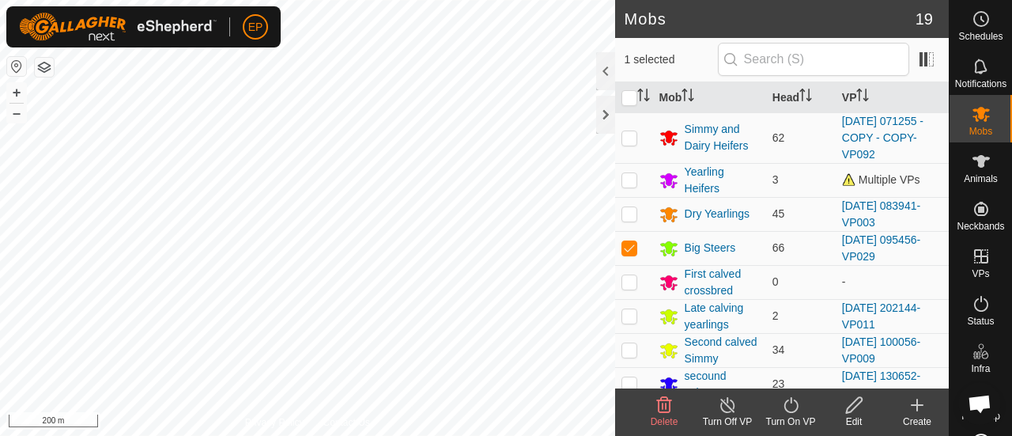
click at [789, 401] on icon at bounding box center [791, 404] width 20 height 19
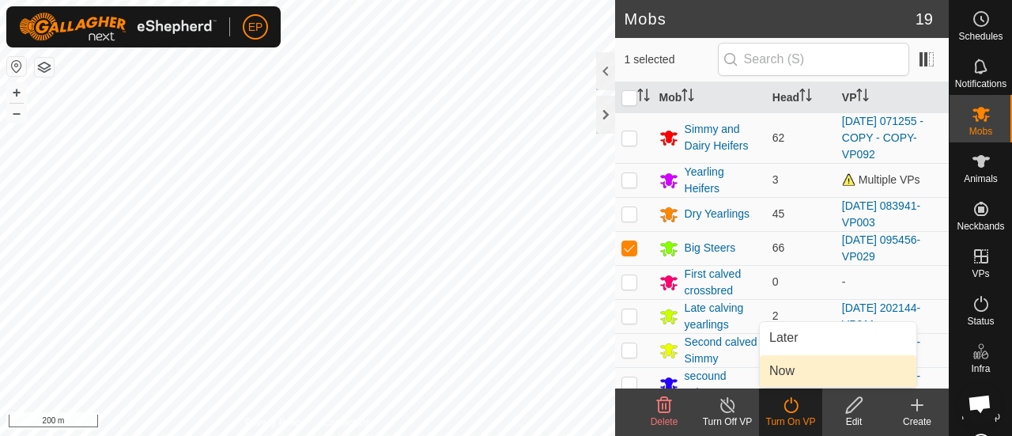
click at [786, 373] on link "Now" at bounding box center [838, 371] width 157 height 32
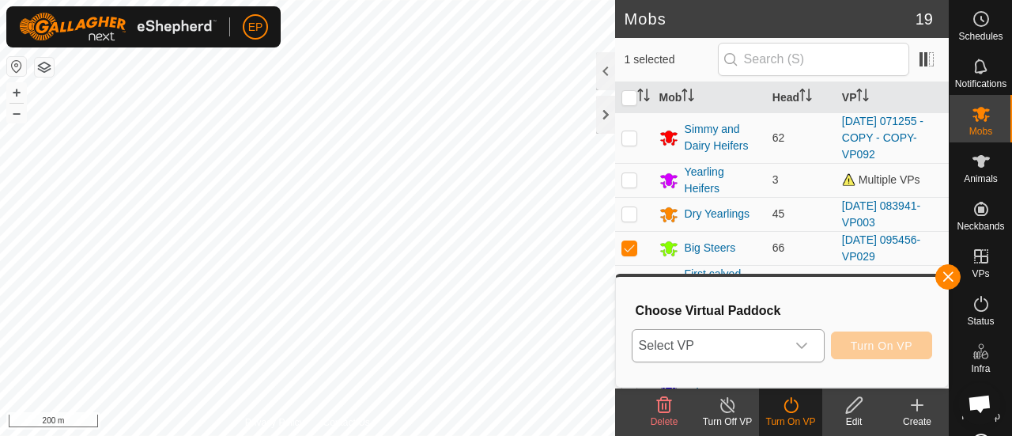
click at [777, 350] on span "Select VP" at bounding box center [709, 346] width 153 height 32
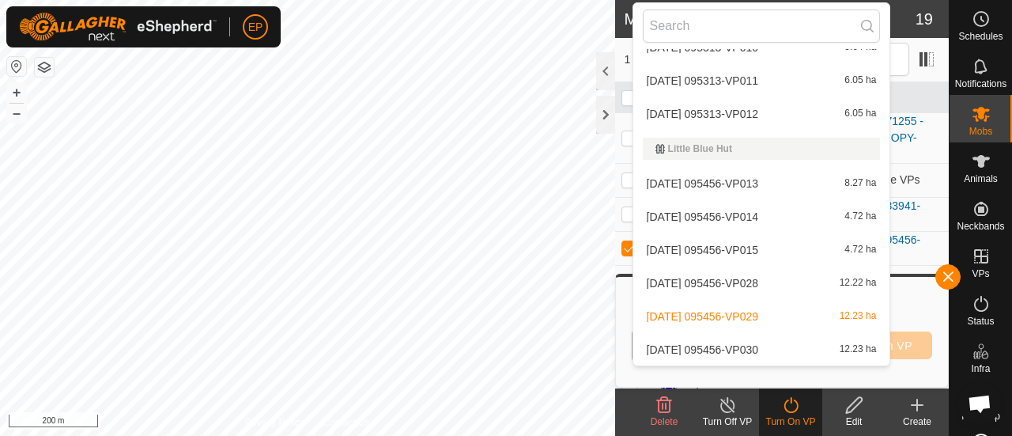
scroll to position [3005, 0]
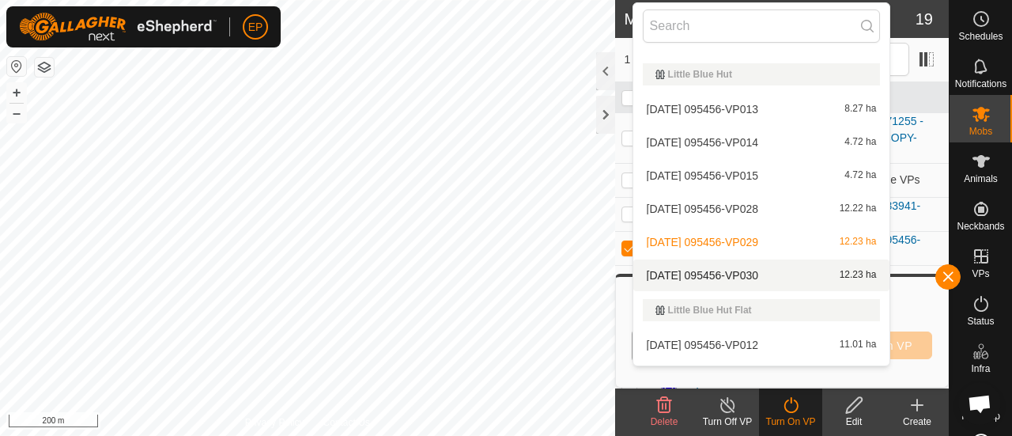
click at [773, 270] on li "[DATE] 095456-VP030 12.23 ha" at bounding box center [761, 275] width 257 height 32
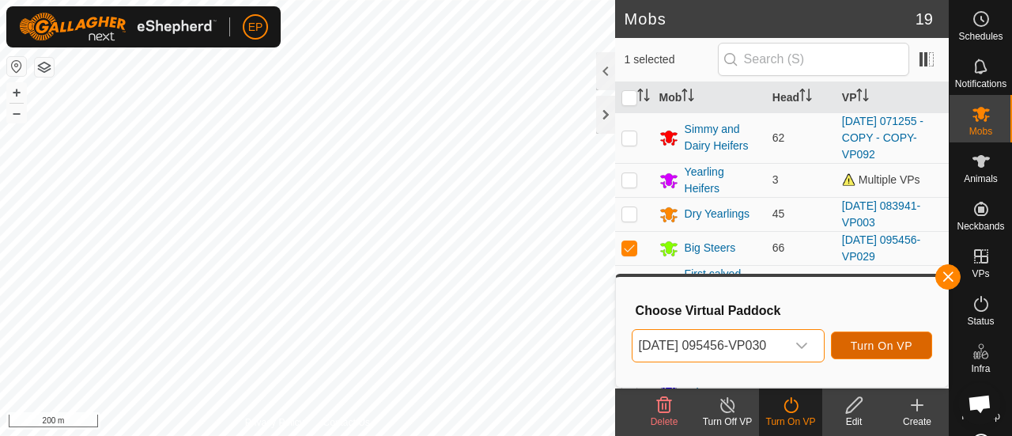
click at [879, 340] on span "Turn On VP" at bounding box center [882, 345] width 62 height 13
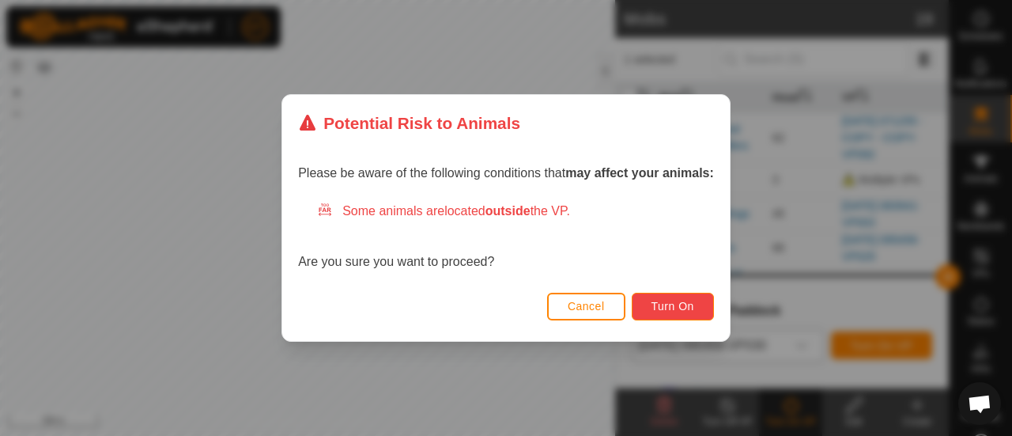
click at [701, 304] on button "Turn On" at bounding box center [673, 307] width 82 height 28
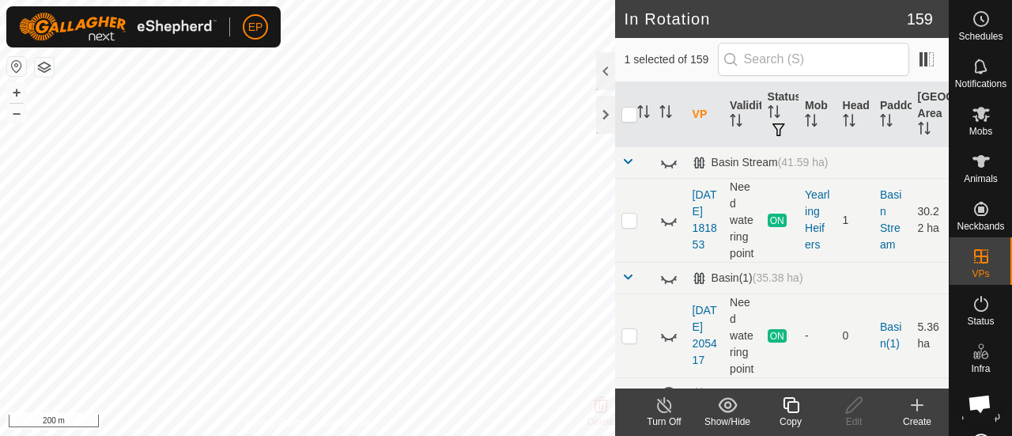
click at [788, 408] on icon at bounding box center [791, 405] width 16 height 16
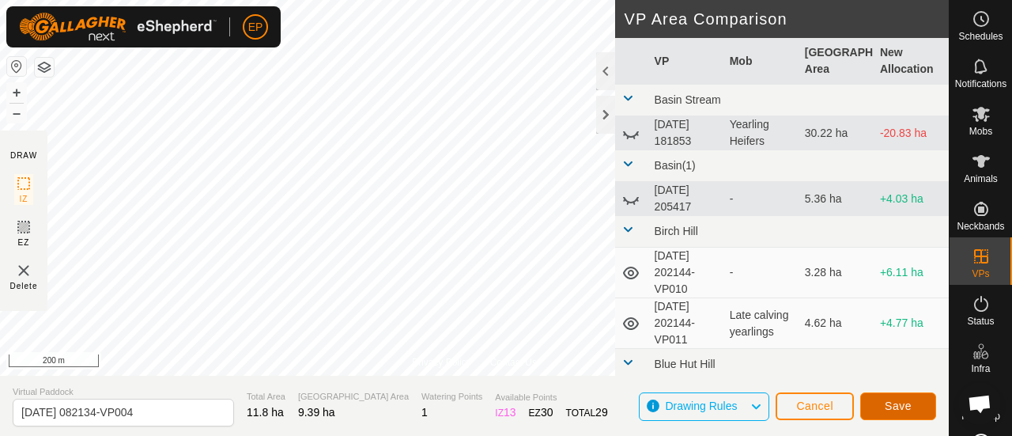
click at [890, 406] on span "Save" at bounding box center [898, 405] width 27 height 13
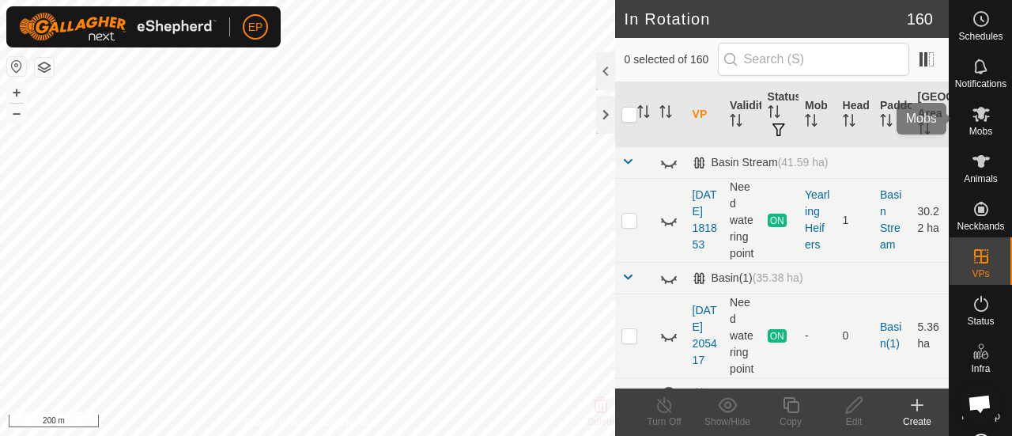
click at [974, 123] on es-mob-svg-icon at bounding box center [981, 113] width 28 height 25
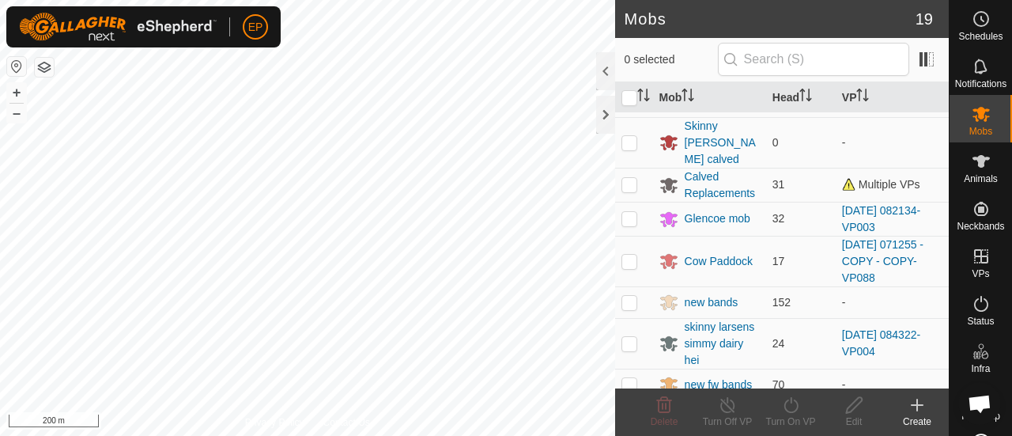
scroll to position [468, 0]
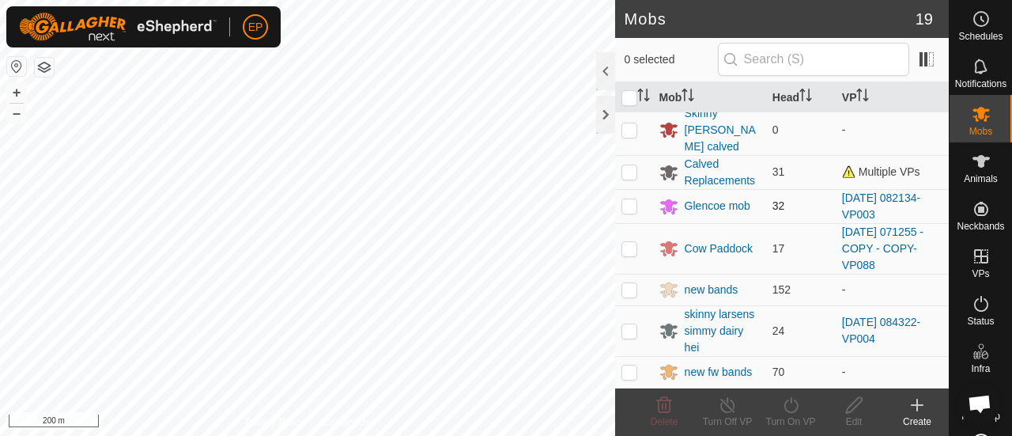
click at [630, 202] on p-checkbox at bounding box center [630, 205] width 16 height 13
checkbox input "true"
click at [789, 399] on icon at bounding box center [791, 404] width 20 height 19
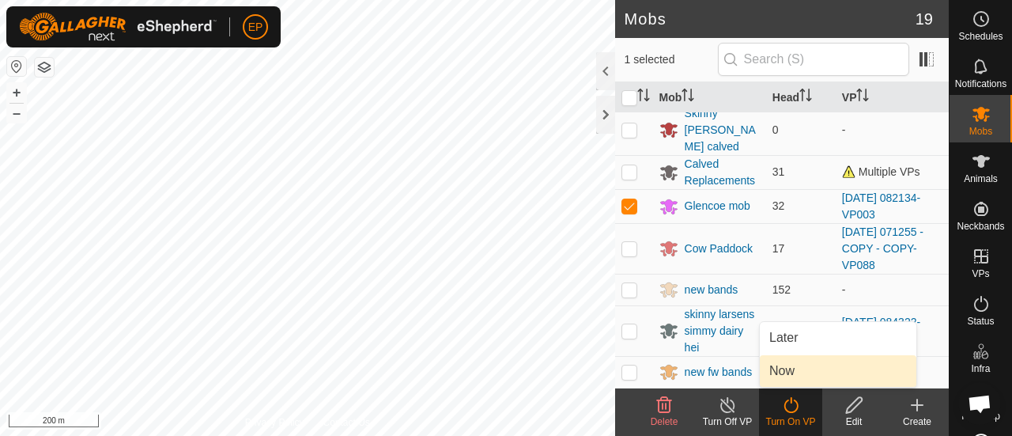
click at [780, 371] on link "Now" at bounding box center [838, 371] width 157 height 32
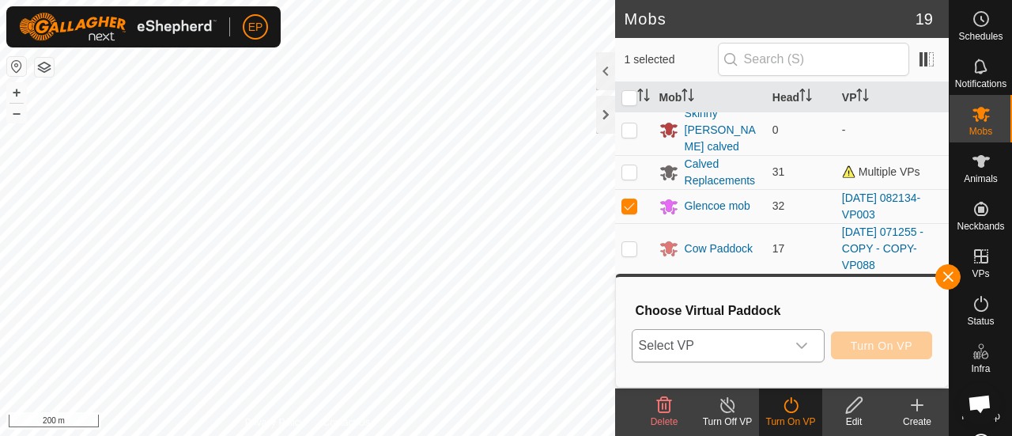
click at [761, 353] on span "Select VP" at bounding box center [709, 346] width 153 height 32
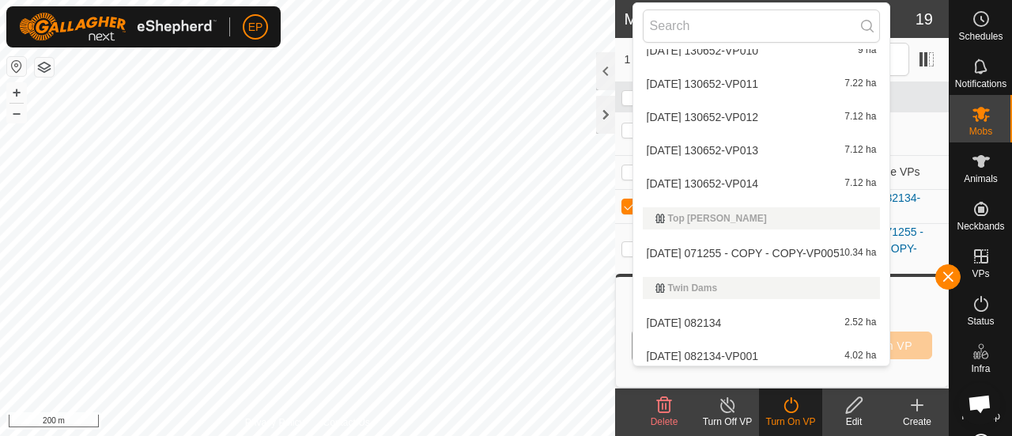
scroll to position [6452, 0]
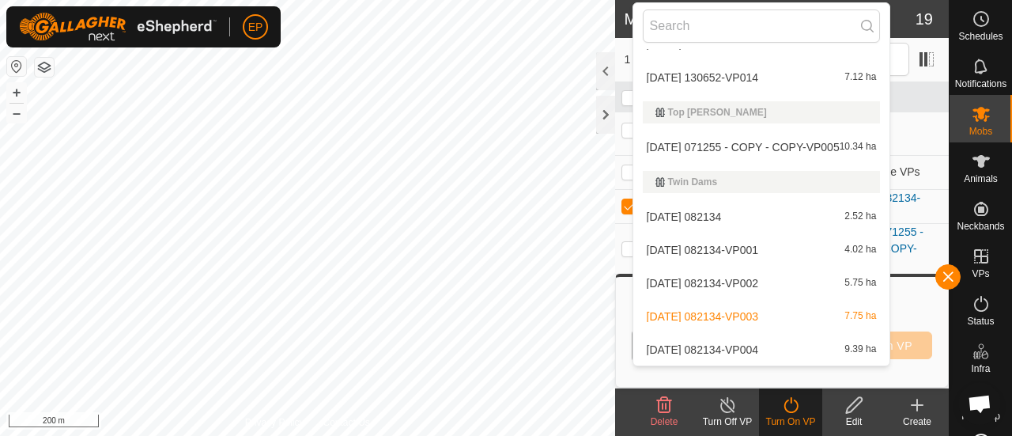
click at [772, 349] on li "[DATE] 082134-VP004 9.39 ha" at bounding box center [761, 350] width 257 height 32
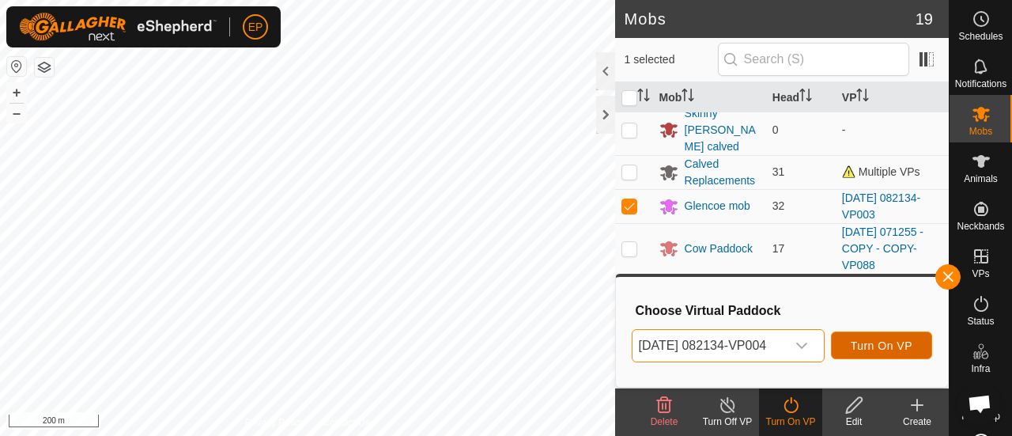
click at [849, 343] on button "Turn On VP" at bounding box center [881, 345] width 101 height 28
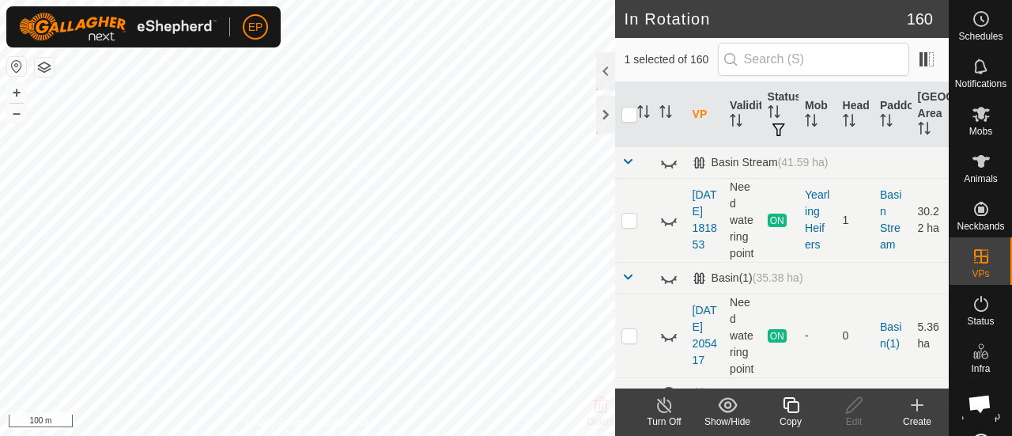
click at [788, 407] on icon at bounding box center [791, 405] width 16 height 16
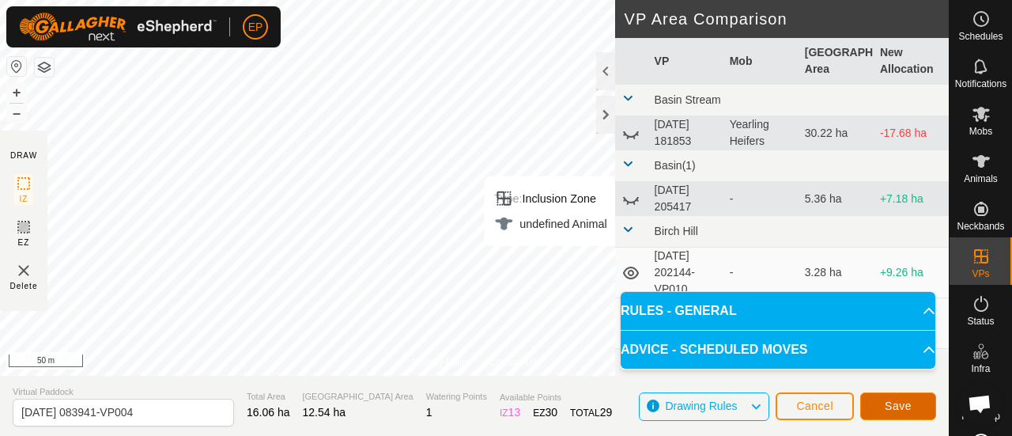
click at [883, 402] on button "Save" at bounding box center [898, 406] width 76 height 28
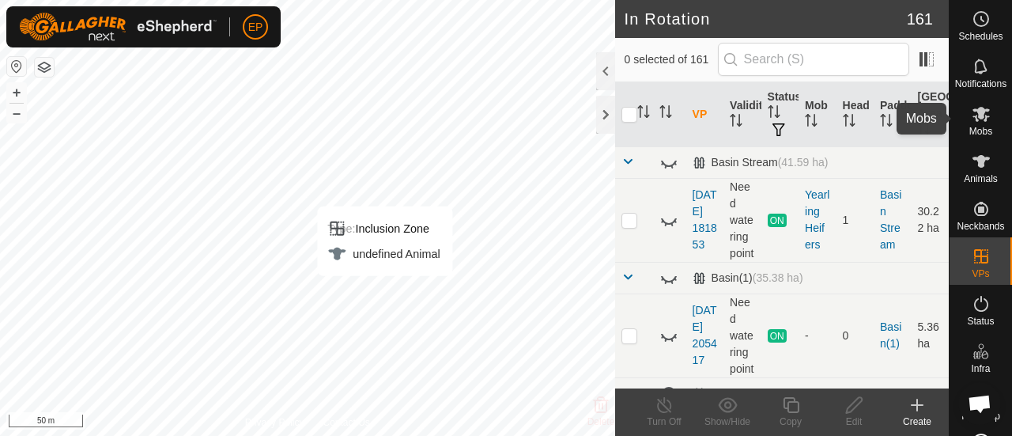
click at [972, 116] on icon at bounding box center [981, 113] width 19 height 19
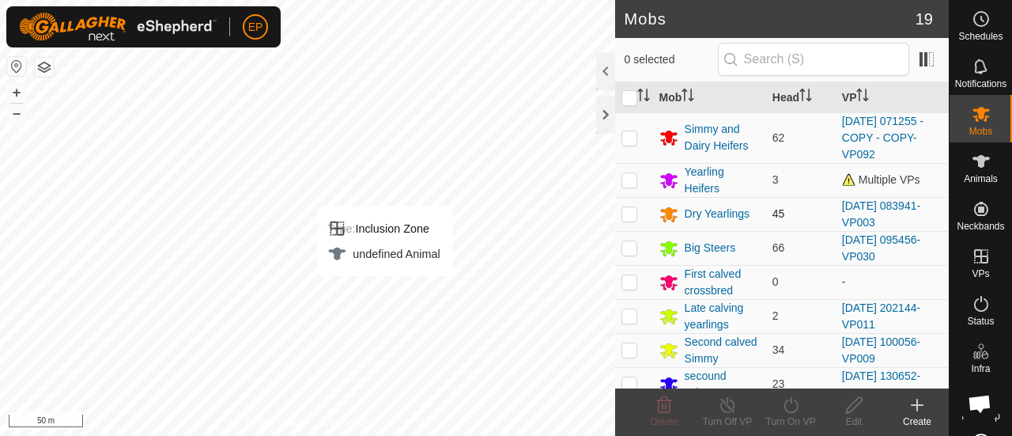
click at [630, 210] on p-checkbox at bounding box center [630, 213] width 16 height 13
checkbox input "true"
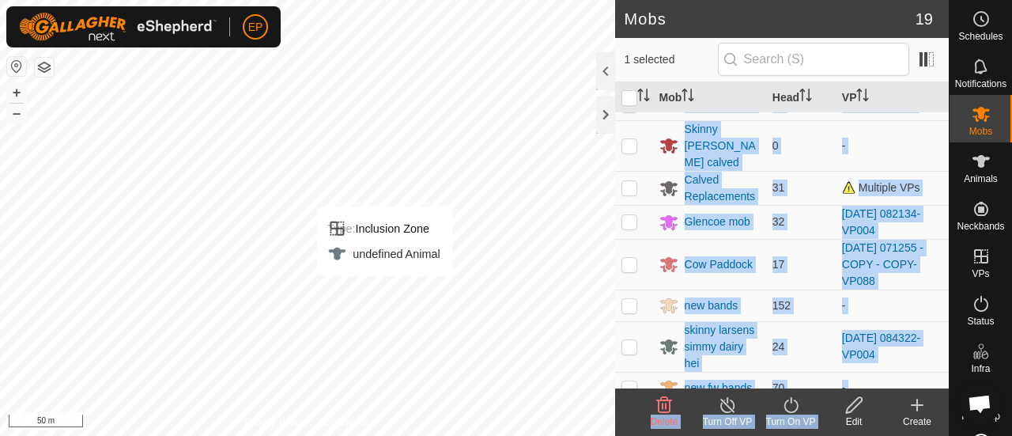
scroll to position [476, 0]
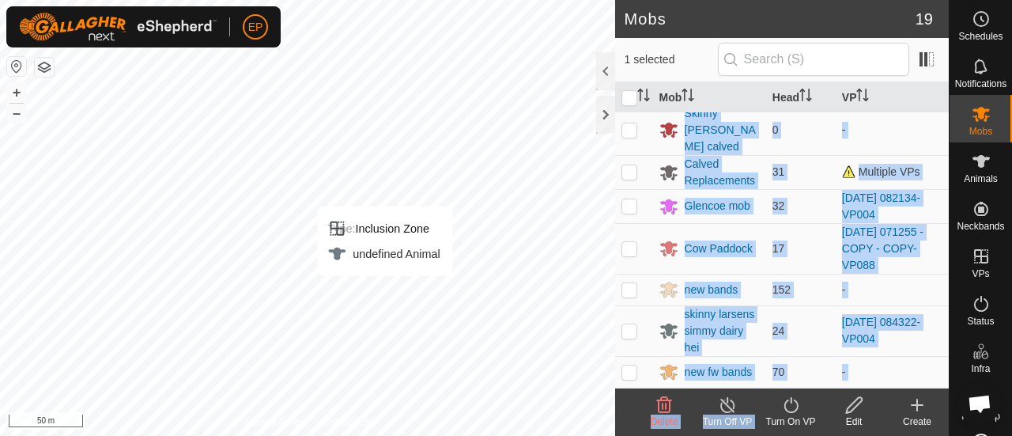
drag, startPoint x: 630, startPoint y: 210, endPoint x: 791, endPoint y: 404, distance: 252.2
click at [791, 404] on article "Mobs 19 1 selected Mob Head VP Simmy and Dairy Heifers 62 2025-08-12 071255 - C…" at bounding box center [782, 218] width 334 height 436
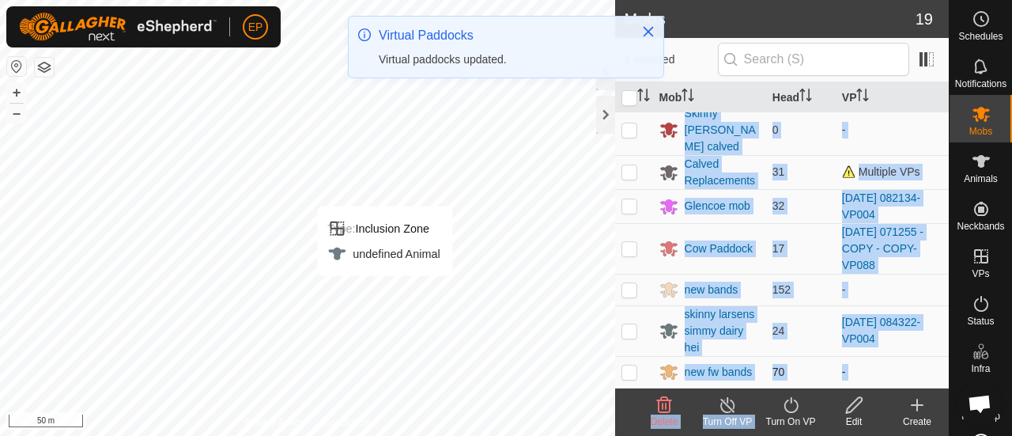
click at [799, 367] on td "70" at bounding box center [801, 372] width 70 height 32
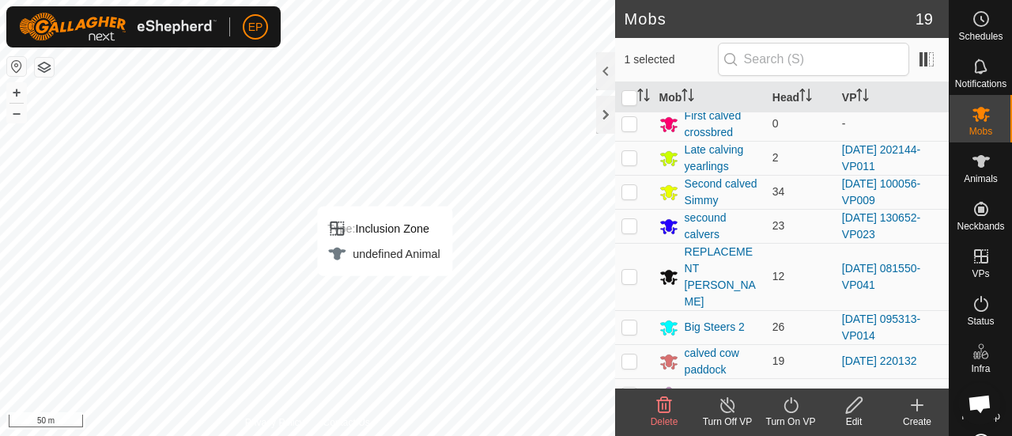
scroll to position [161, 0]
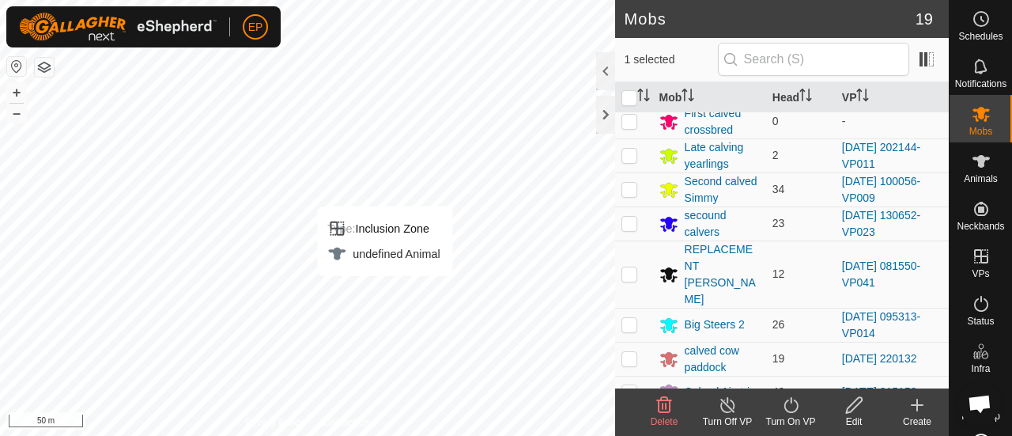
click at [791, 404] on icon at bounding box center [791, 404] width 20 height 19
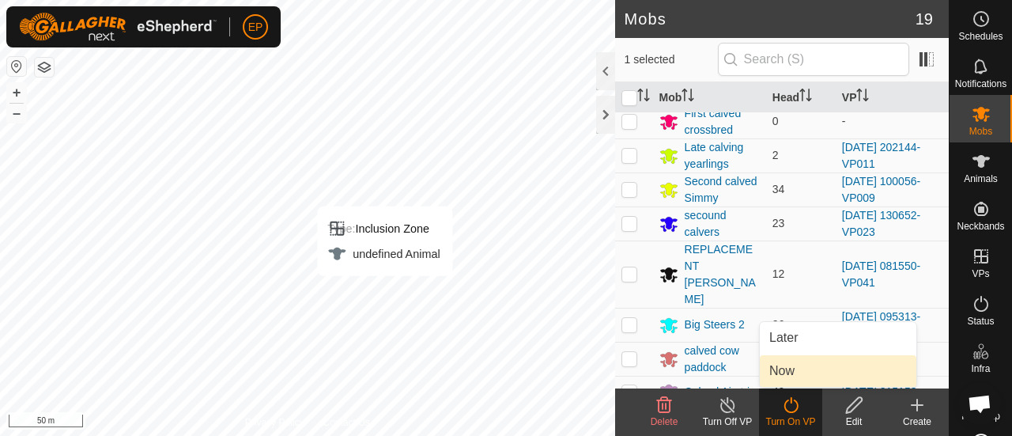
click at [786, 368] on link "Now" at bounding box center [838, 371] width 157 height 32
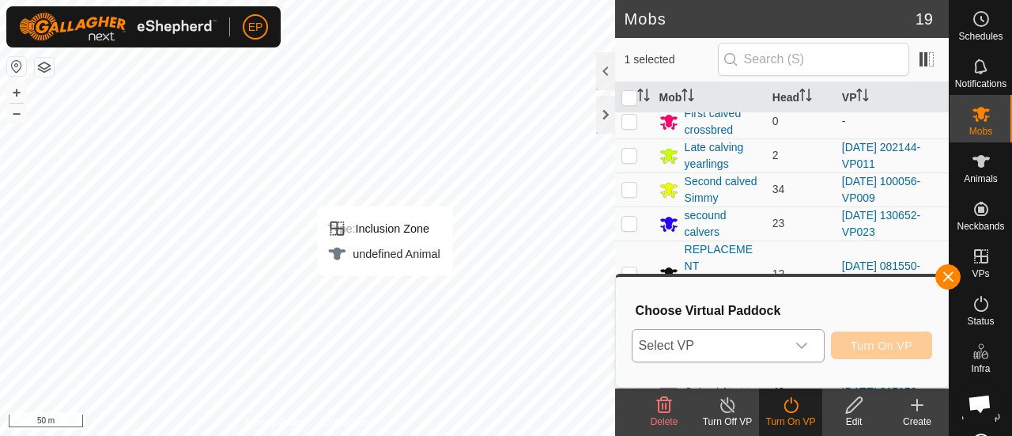
click at [768, 345] on span "Select VP" at bounding box center [709, 346] width 153 height 32
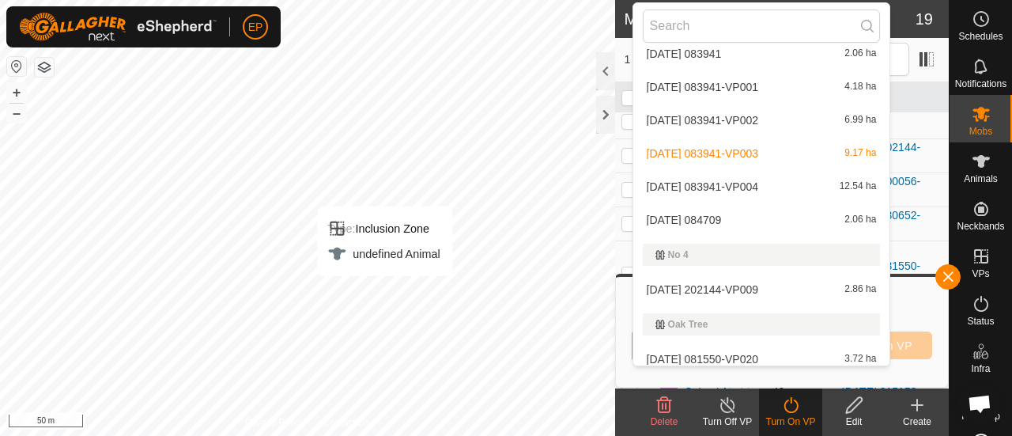
scroll to position [4285, 0]
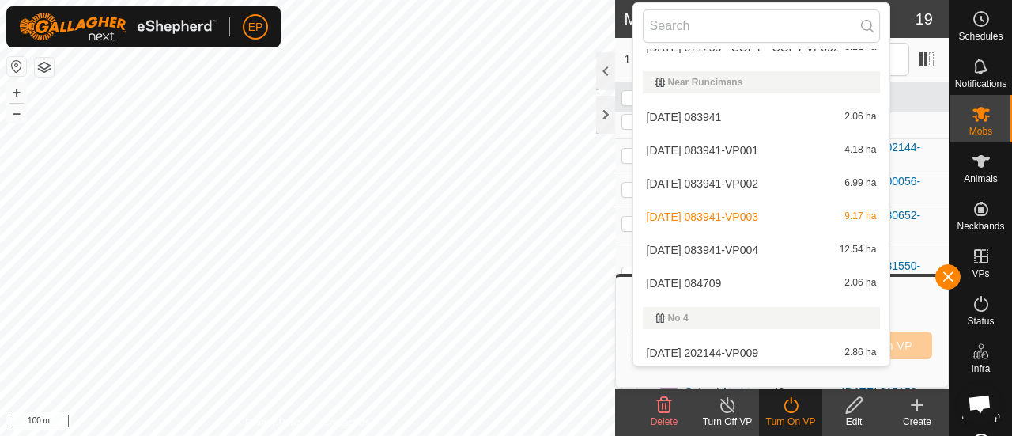
click at [705, 243] on li "2025-10-10 083941-VP004 12.54 ha" at bounding box center [761, 250] width 257 height 32
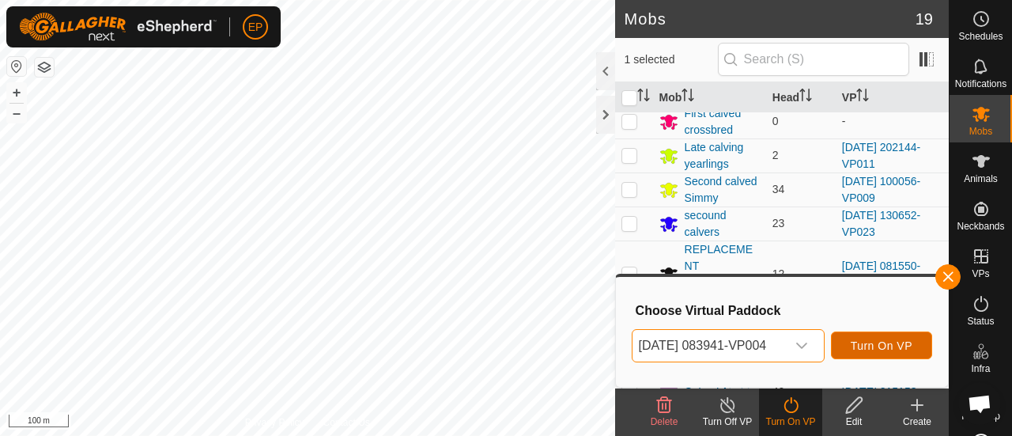
click at [864, 339] on span "Turn On VP" at bounding box center [882, 345] width 62 height 13
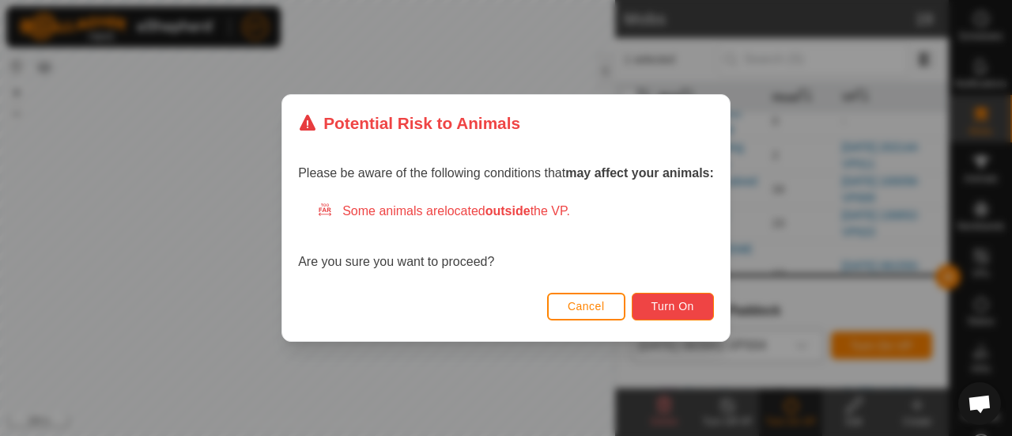
click at [690, 304] on span "Turn On" at bounding box center [673, 306] width 43 height 13
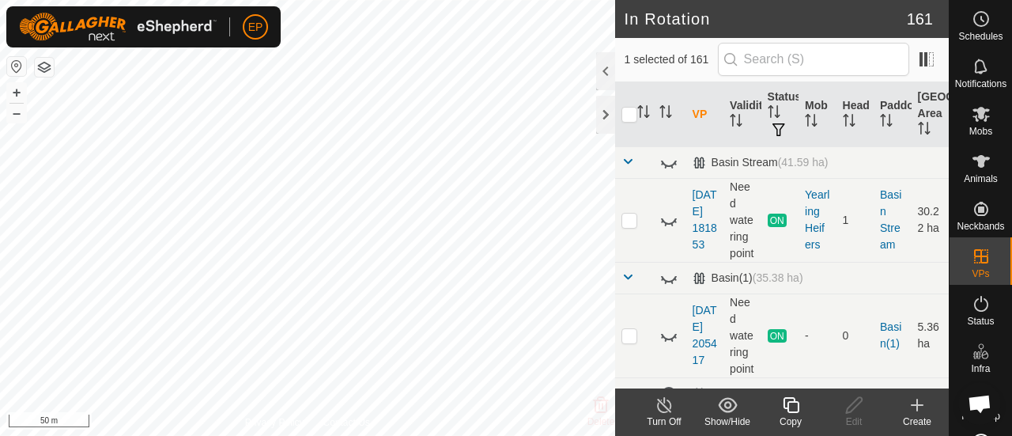
click at [794, 409] on icon at bounding box center [791, 404] width 20 height 19
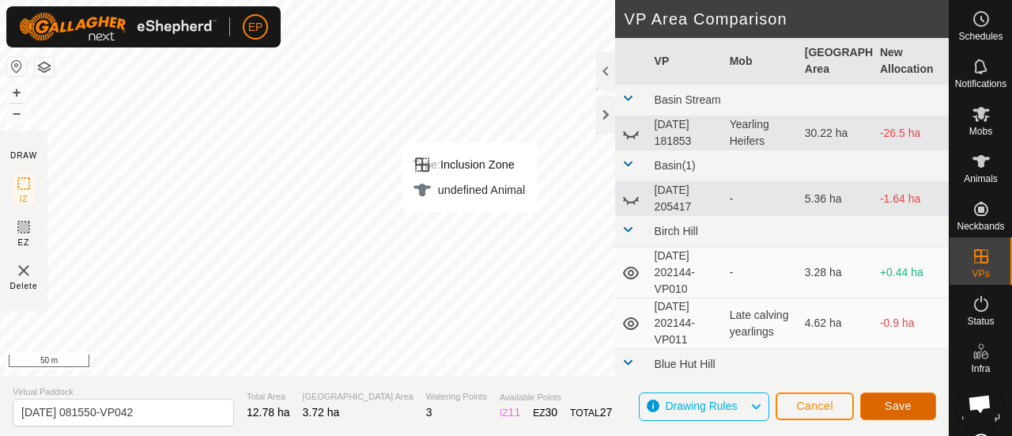
click at [880, 408] on button "Save" at bounding box center [898, 406] width 76 height 28
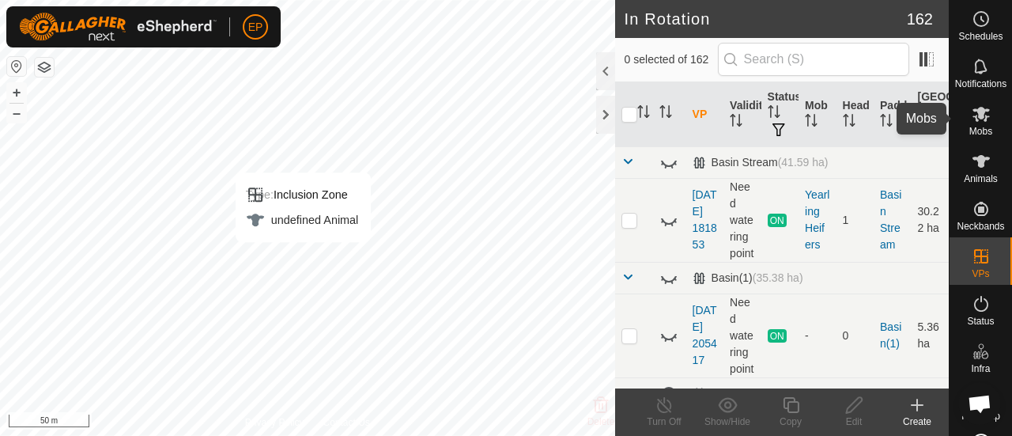
click at [972, 113] on icon at bounding box center [981, 113] width 19 height 19
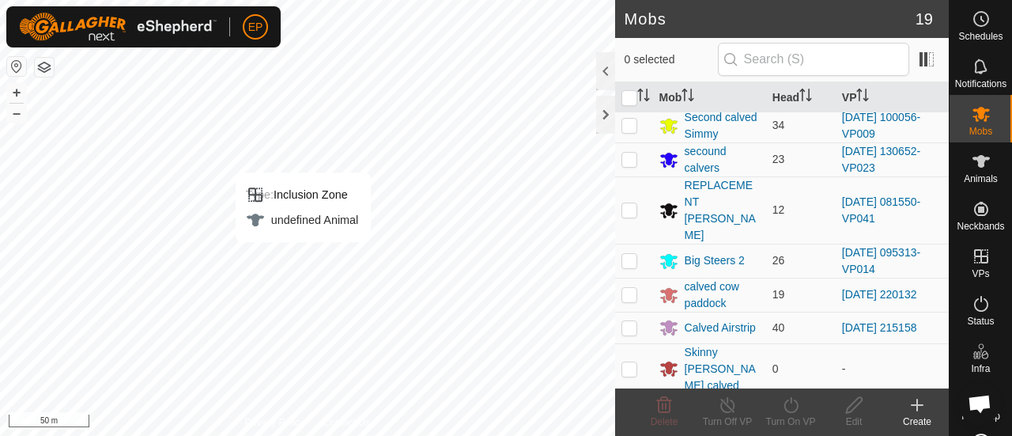
scroll to position [226, 0]
click at [624, 202] on p-checkbox at bounding box center [630, 208] width 16 height 13
checkbox input "true"
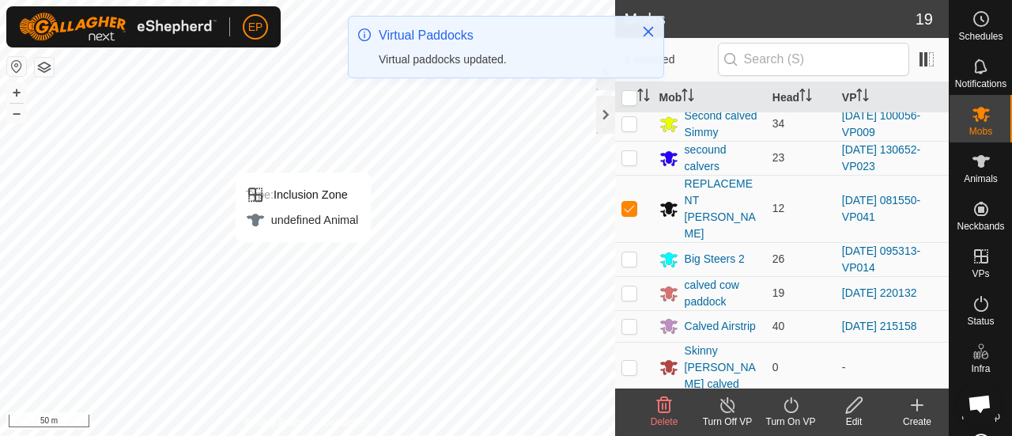
click at [791, 406] on icon at bounding box center [791, 404] width 20 height 19
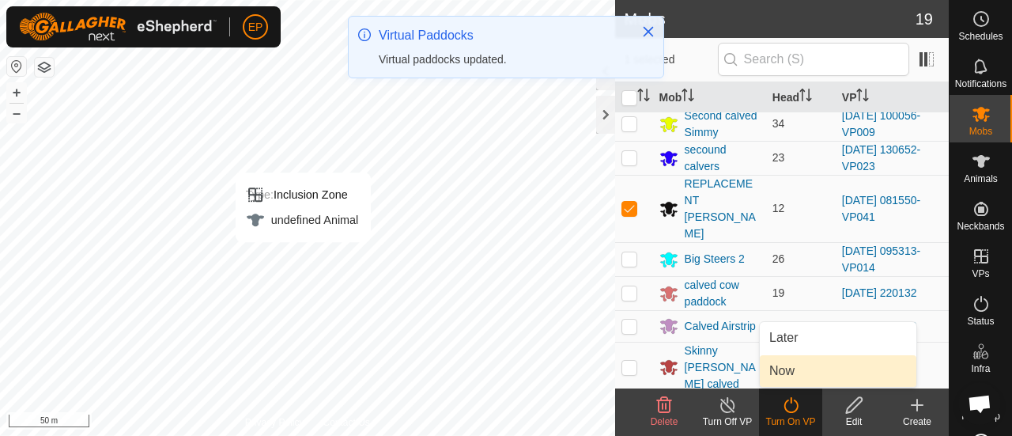
click at [786, 359] on link "Now" at bounding box center [838, 371] width 157 height 32
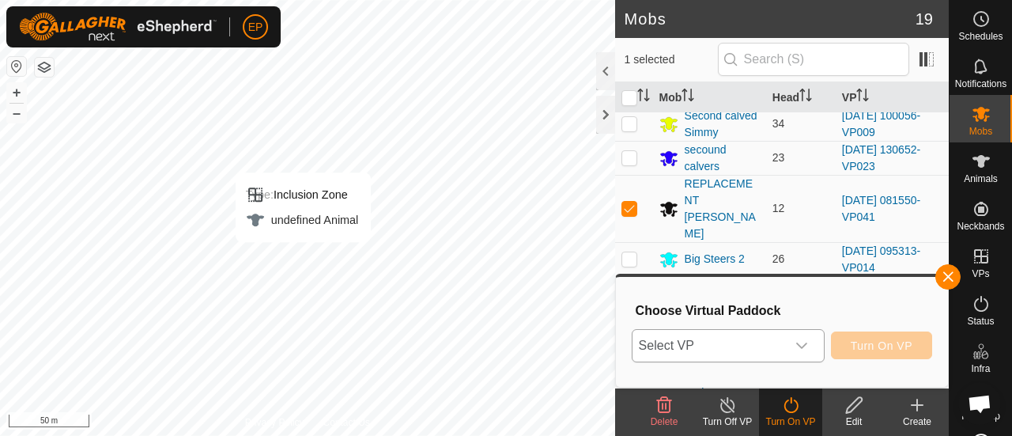
click at [772, 336] on span "Select VP" at bounding box center [709, 346] width 153 height 32
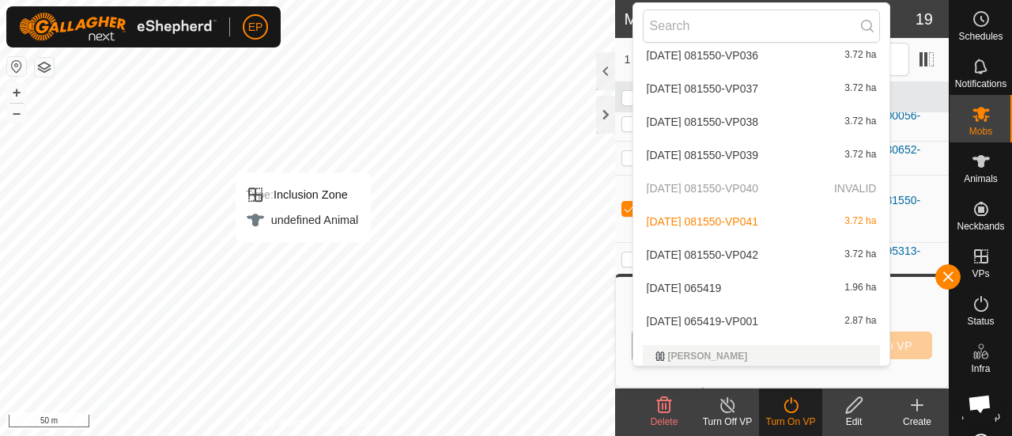
scroll to position [5160, 0]
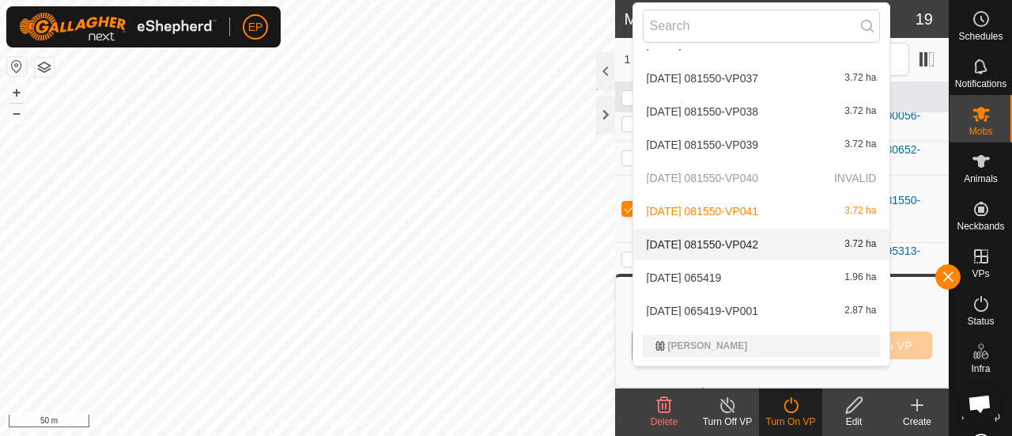
click at [688, 236] on li "2025-07-15 081550-VP042 3.72 ha" at bounding box center [761, 245] width 257 height 32
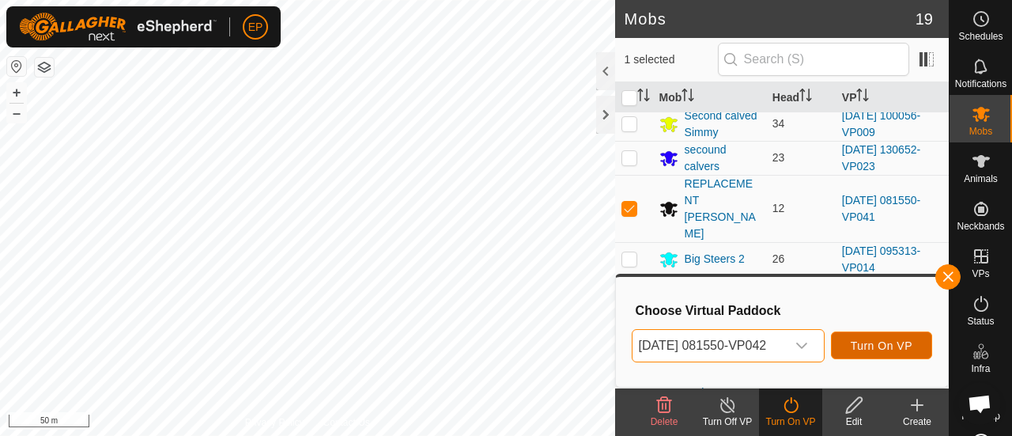
click at [905, 339] on span "Turn On VP" at bounding box center [882, 345] width 62 height 13
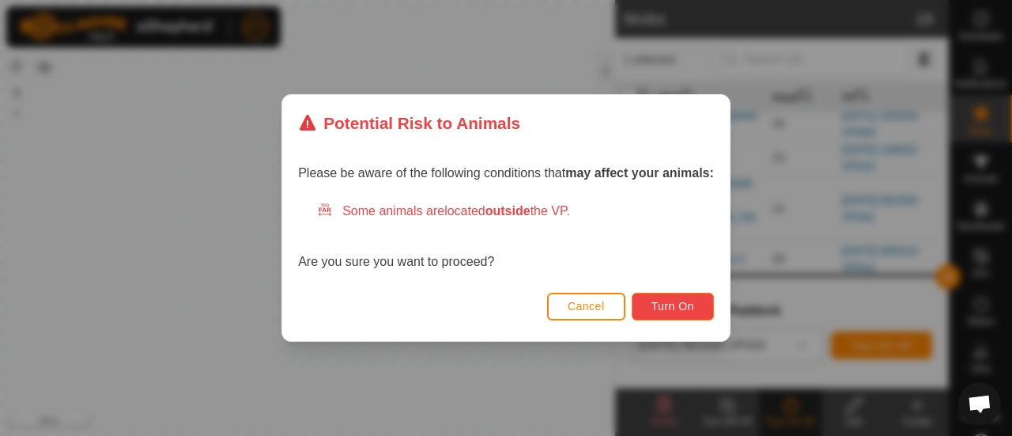
click at [691, 305] on span "Turn On" at bounding box center [673, 306] width 43 height 13
